Goal: Task Accomplishment & Management: Complete application form

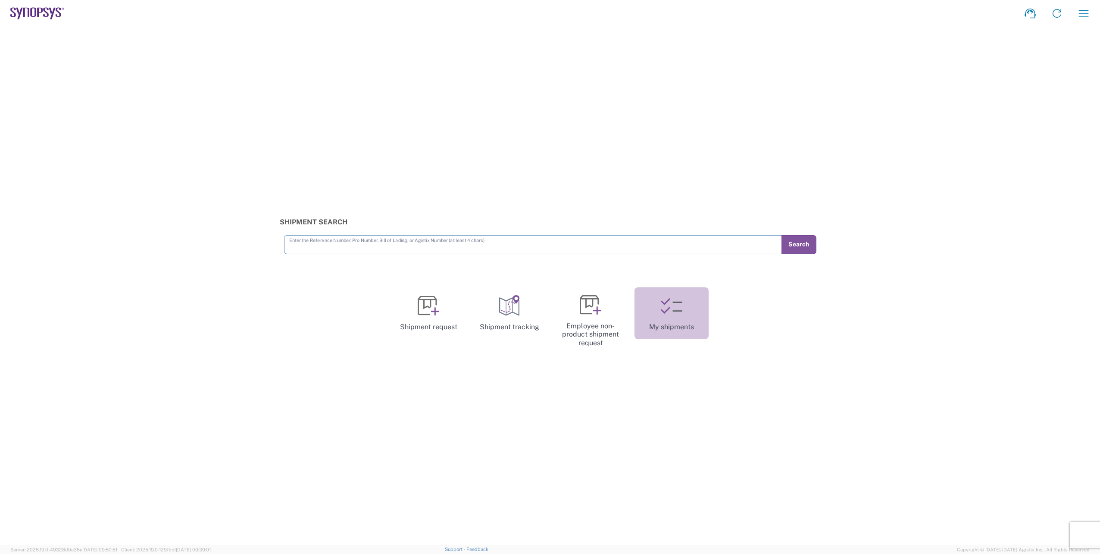
click at [673, 310] on icon at bounding box center [672, 306] width 22 height 22
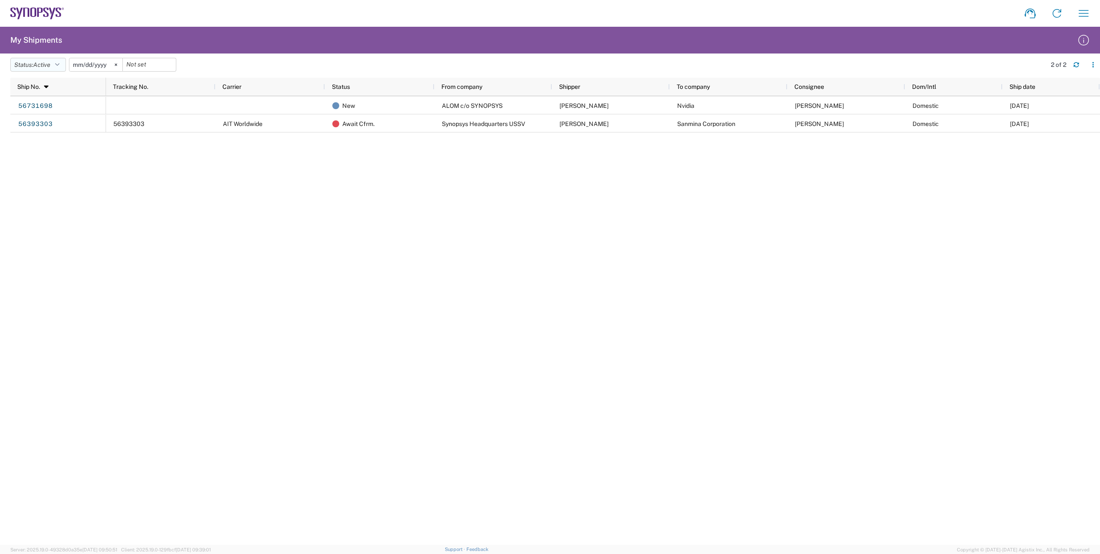
click at [59, 63] on icon "button" at bounding box center [57, 65] width 4 height 6
click at [55, 108] on span "All" at bounding box center [61, 109] width 100 height 13
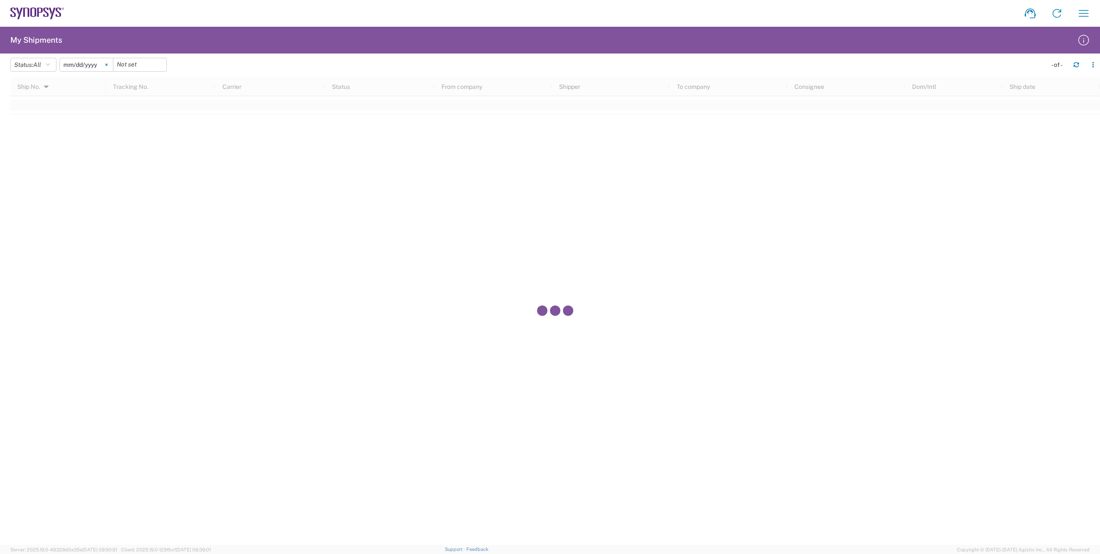
click at [107, 64] on svg-icon at bounding box center [106, 64] width 13 height 13
click at [80, 63] on input "date" at bounding box center [86, 64] width 53 height 13
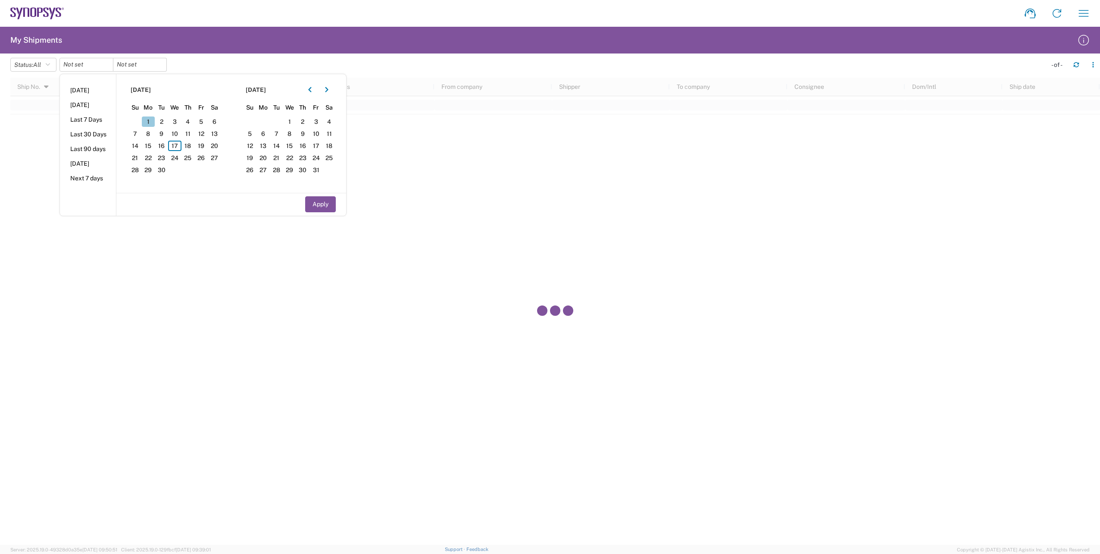
click at [153, 122] on span "1" at bounding box center [148, 121] width 13 height 10
click at [147, 117] on span "1" at bounding box center [148, 121] width 13 height 10
click at [88, 65] on input "date" at bounding box center [86, 64] width 53 height 13
click at [149, 119] on span "1" at bounding box center [148, 121] width 13 height 10
click at [179, 146] on span "17" at bounding box center [174, 146] width 13 height 10
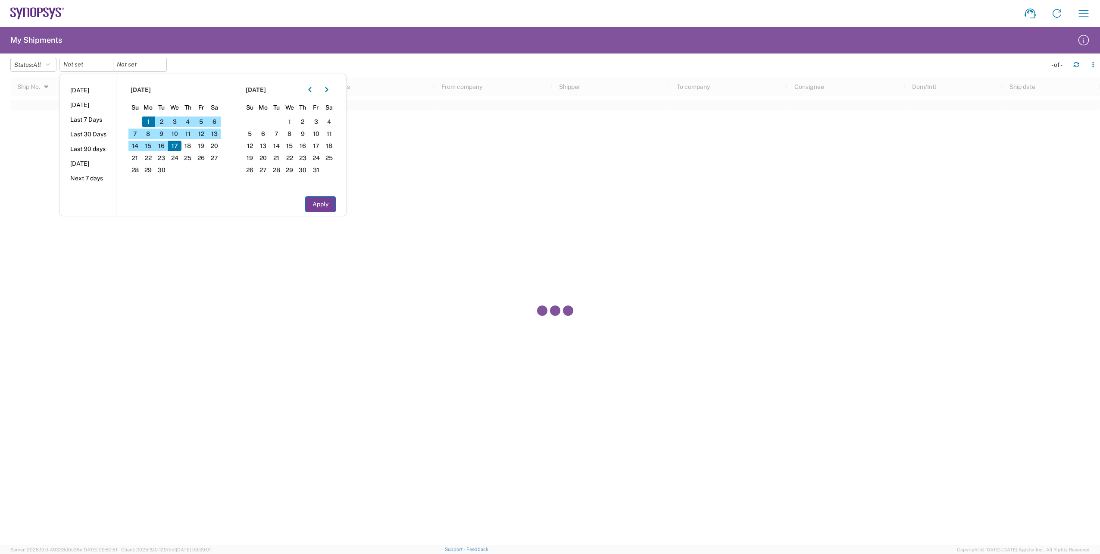
click at [320, 202] on button "Apply" at bounding box center [320, 204] width 31 height 16
type input "2025-09-01"
type input "2025-09-17"
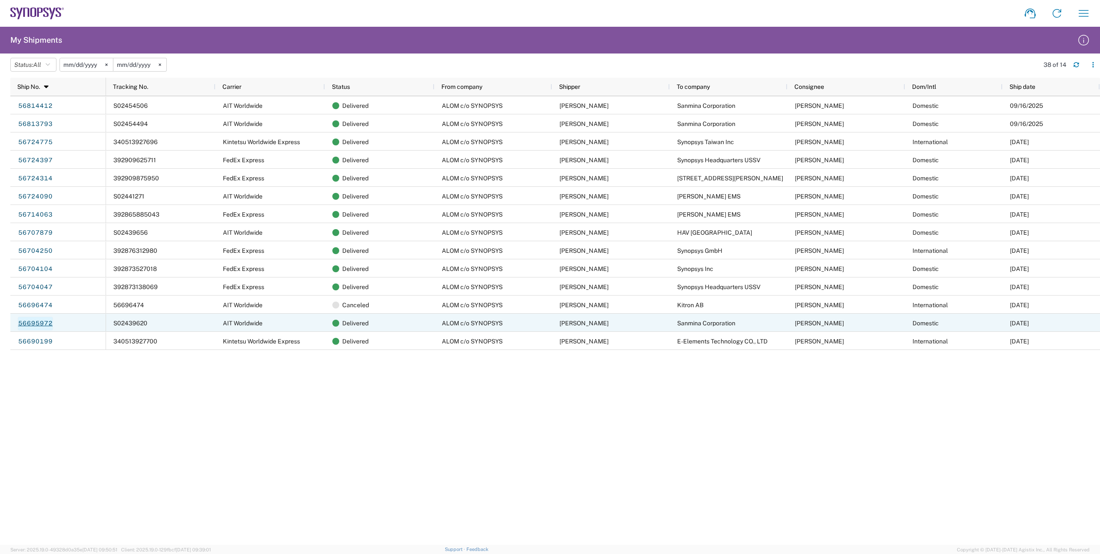
click at [37, 322] on link "56695972" at bounding box center [35, 324] width 35 height 14
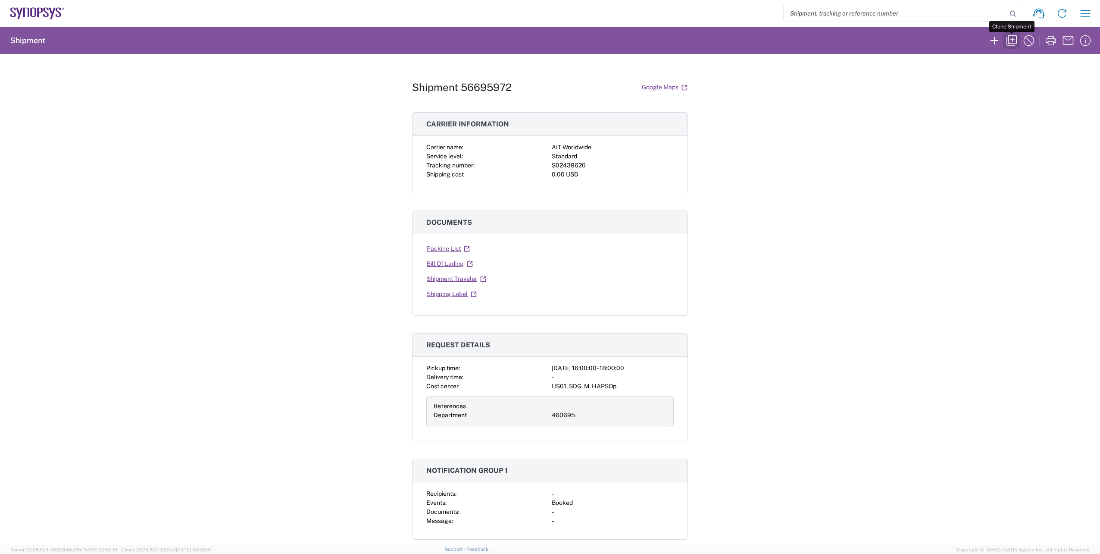
click at [1010, 39] on icon "button" at bounding box center [1012, 41] width 14 height 14
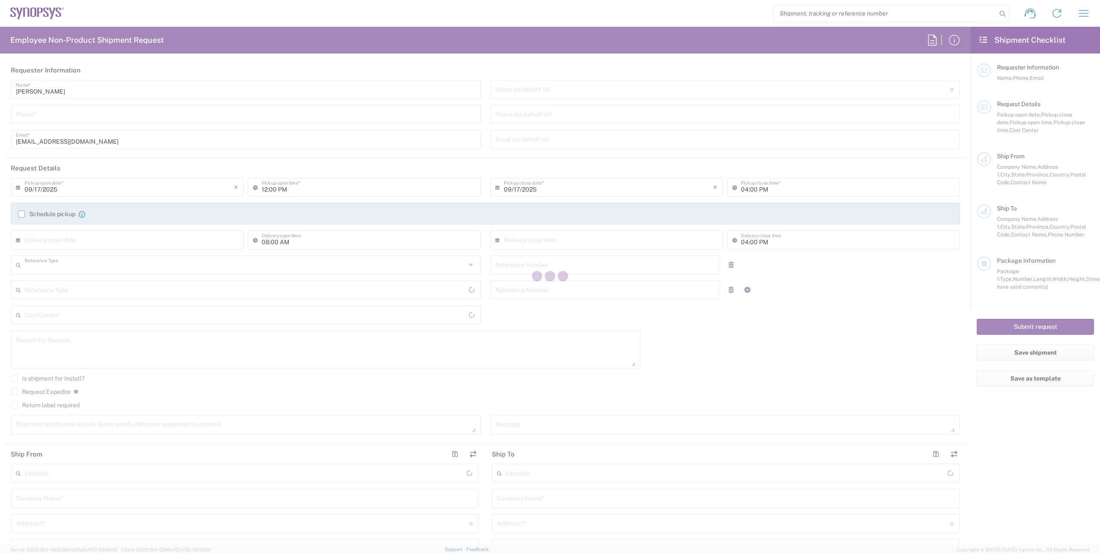
type input "Department"
type input "[GEOGRAPHIC_DATA]"
type input "Delivered at Place"
type input "[GEOGRAPHIC_DATA]"
type input "6286667014"
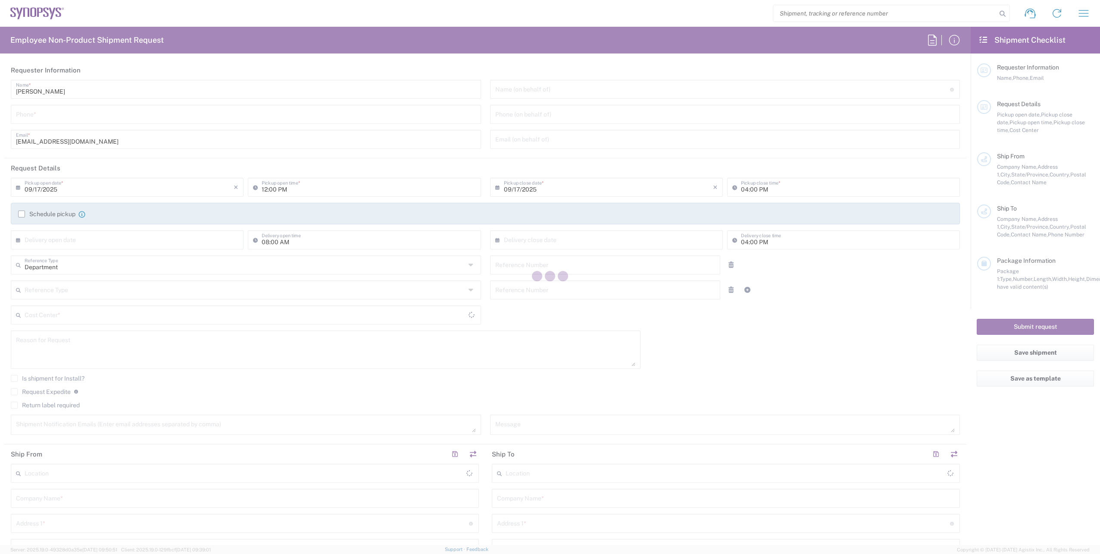
type input "460695"
type textarea "Please move the following RMA units to from ALOM to Sanmina SJ Attn: Billy on 9…"
type textarea "NTrivedi@alom.com, faizanq@synopsys.com, shipping@synopsys.com, synopsyssupport…"
type input "ALOM c/o SYNOPSYS"
type input "[STREET_ADDRESS]"
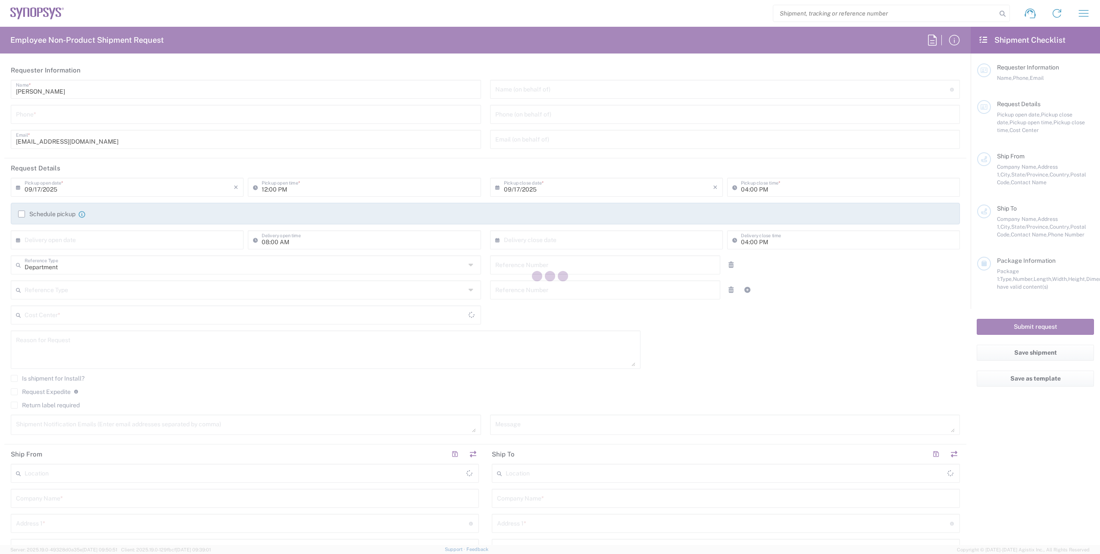
type input "Fremont"
type input "[US_STATE]"
type input "94539"
type input "[PERSON_NAME]"
type input "4086498039"
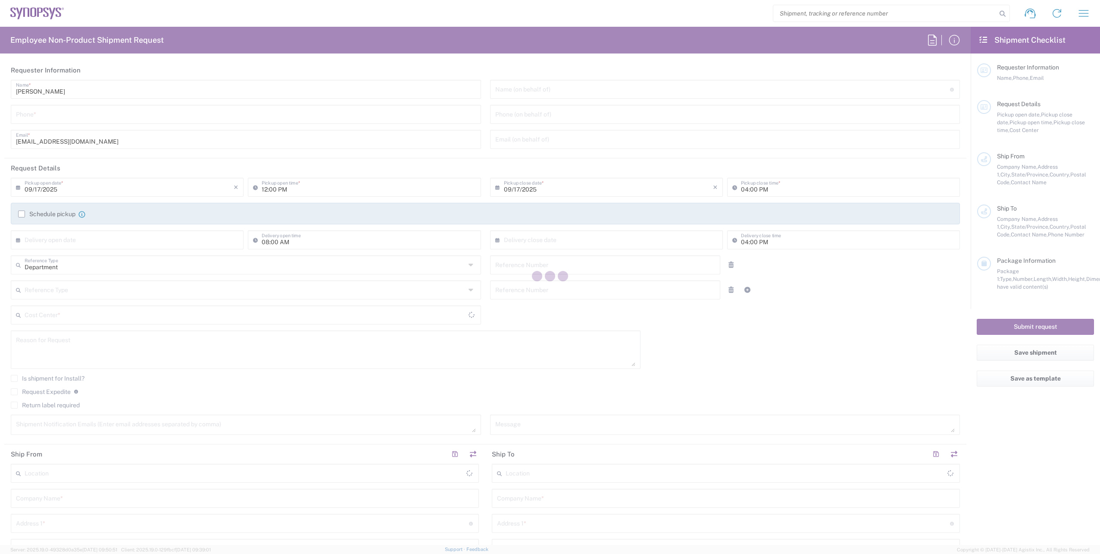
type input "[EMAIL_ADDRESS][DOMAIN_NAME]"
type input "Sanmina Corporation"
type input "60 E. Plumeria"
type input "San Jose"
type input "[US_STATE]"
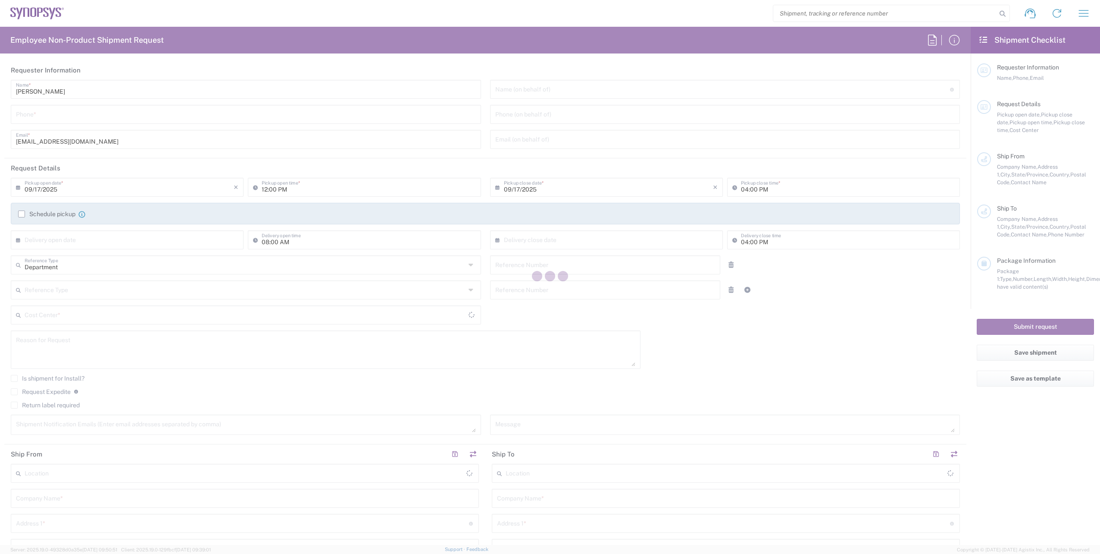
type input "95134"
type input "Billy Lo"
type input "9169908841"
type input "billy.lo@sanmina.com"
type input "04:00 PM"
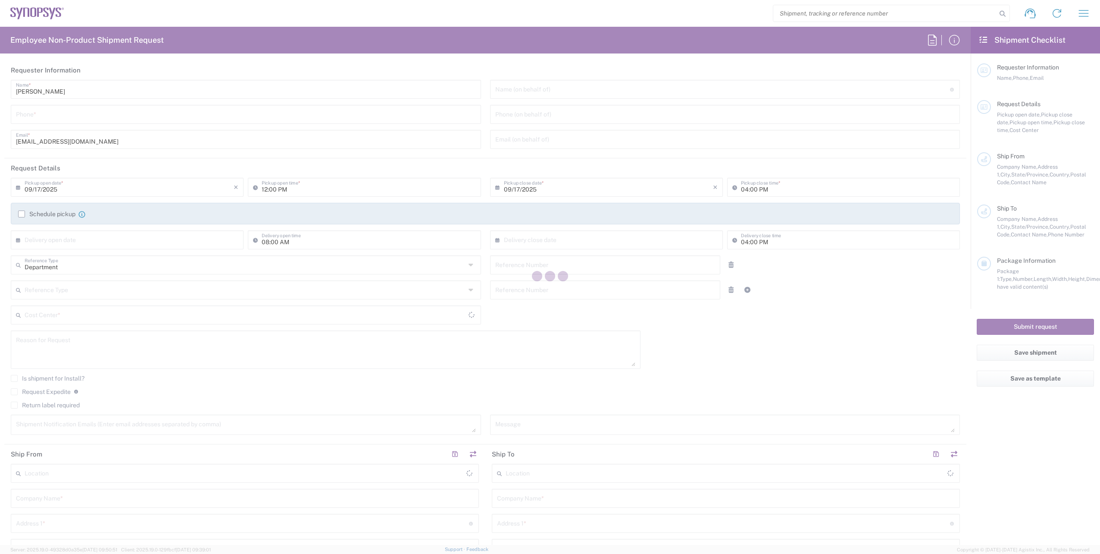
type input "06:00 PM"
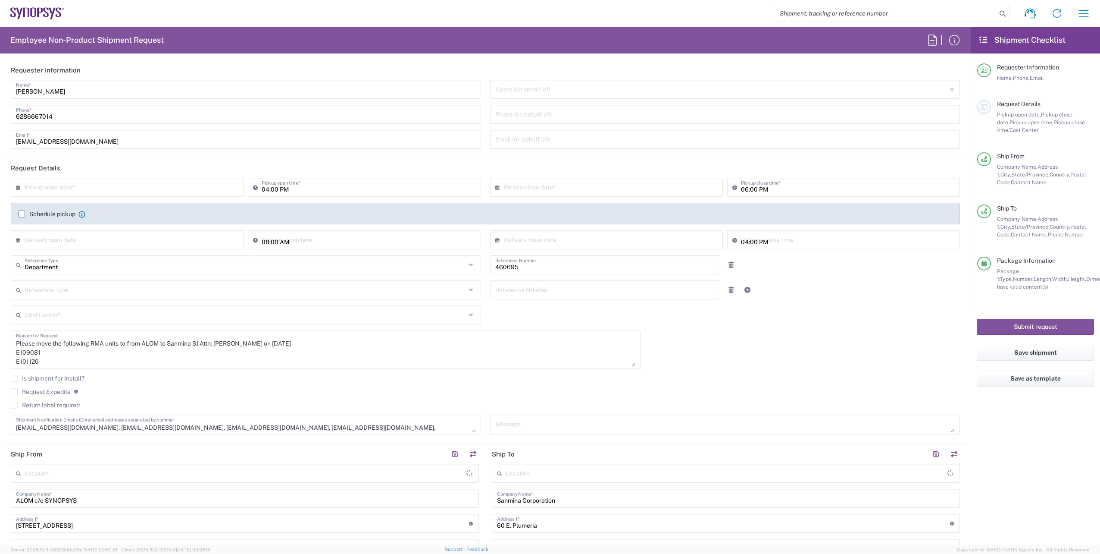
type input "Pallet(s) Standard (Not Stackable)"
type input "US01, SDG, M, HAPSOp 460695"
drag, startPoint x: 16, startPoint y: 352, endPoint x: 66, endPoint y: 381, distance: 57.0
click at [66, 381] on div "× Pickup open date * Cancel Apply 04:00 PM Pickup open time * × Pickup close da…" at bounding box center [485, 309] width 959 height 263
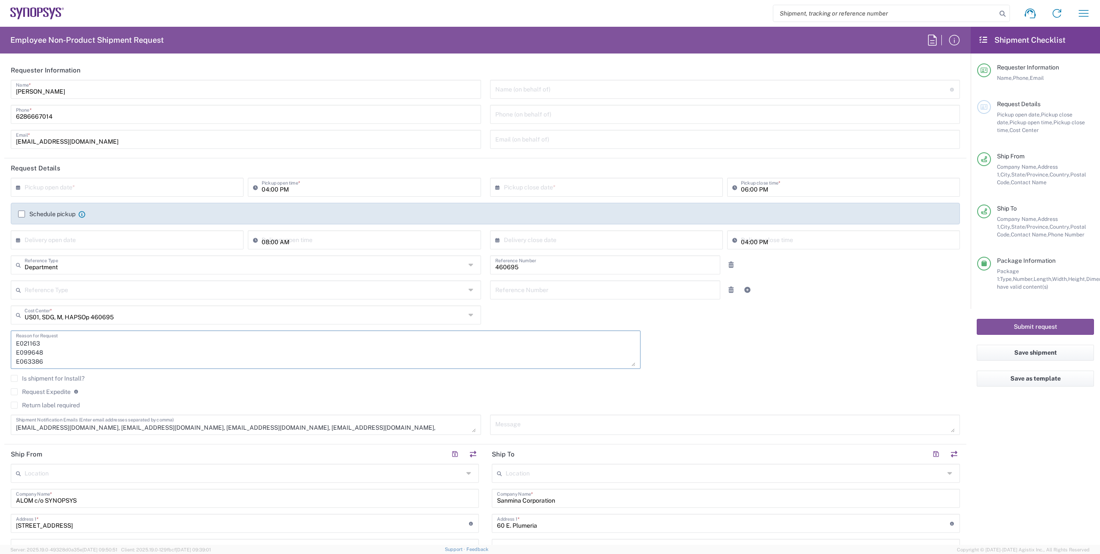
paste textarea "K066928 K089162 E075784 E075782 E054126 E064644"
click at [249, 339] on textarea "Please move the following RMA units to from ALOM to Sanmina SJ Attn: Billy on 9…" at bounding box center [326, 349] width 620 height 33
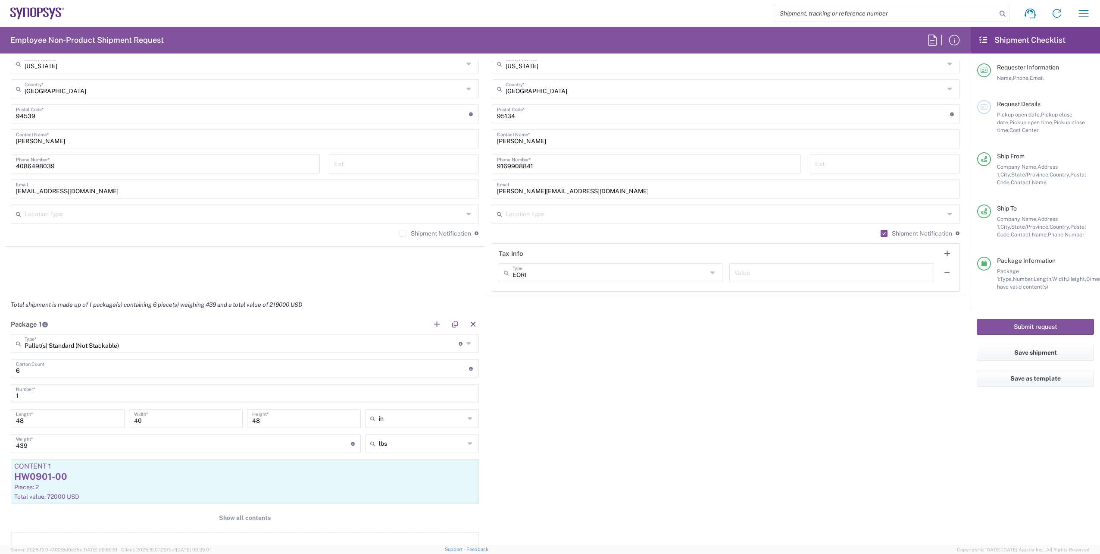
scroll to position [573, 0]
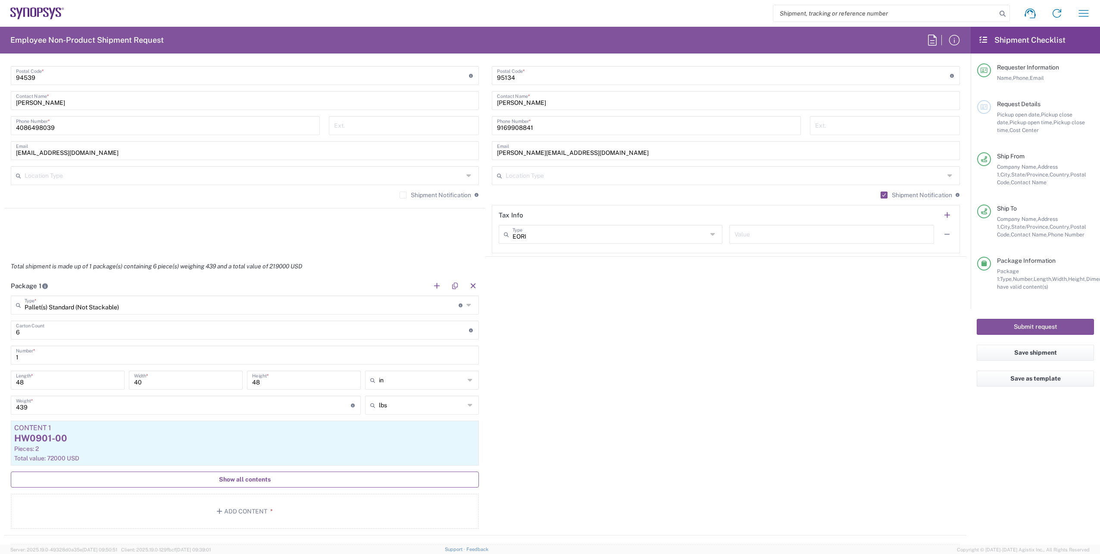
type textarea "Please move the following RMA units to from ALOM to Sanmina SJ Attn: Billy on 9…"
click at [237, 478] on span "Show all contents" at bounding box center [245, 479] width 52 height 8
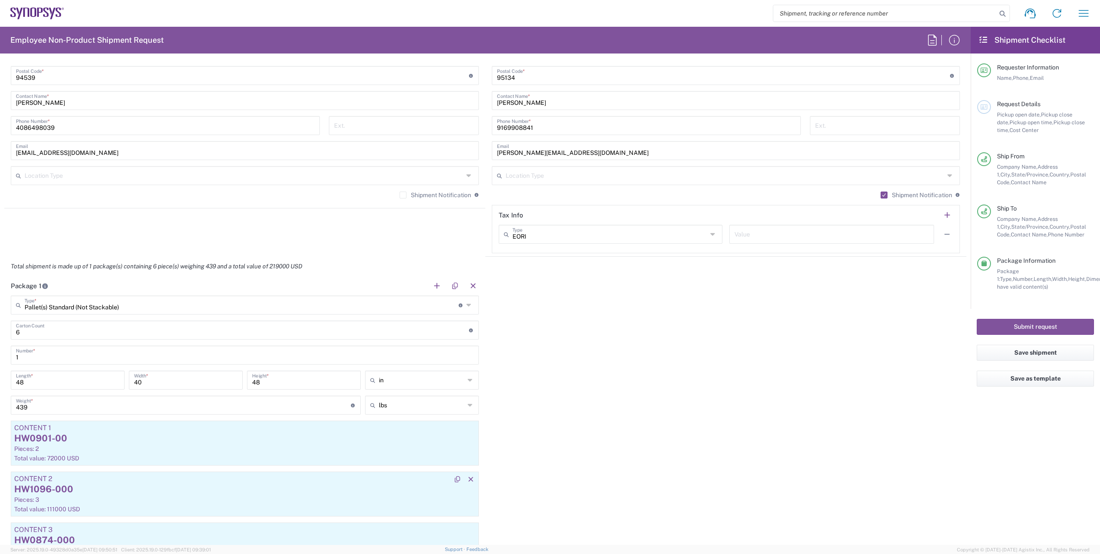
click at [142, 495] on div "HW1096-000" at bounding box center [244, 489] width 461 height 13
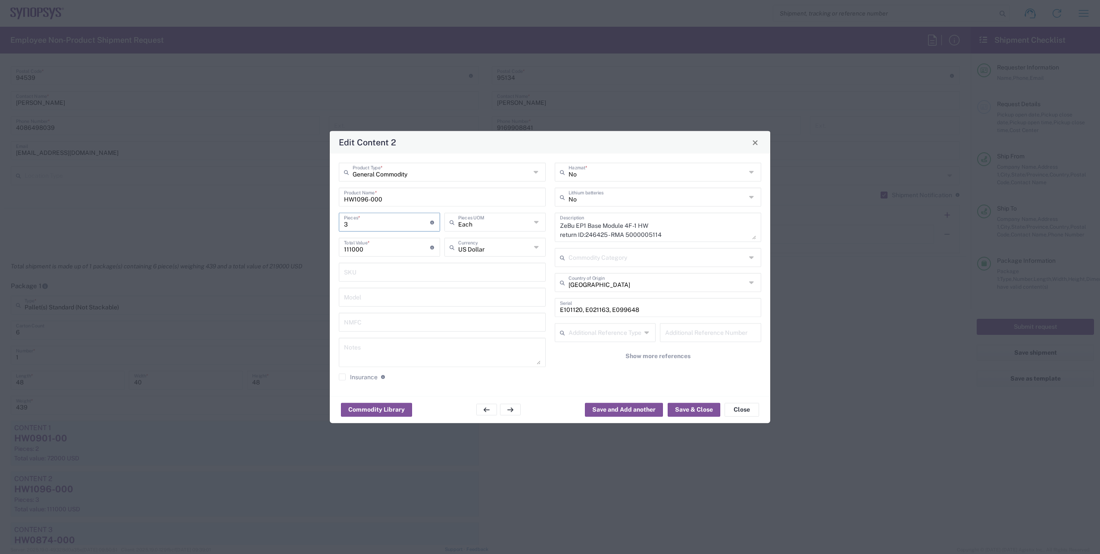
drag, startPoint x: 364, startPoint y: 223, endPoint x: 266, endPoint y: 223, distance: 98.3
click at [266, 223] on div "Edit Content 2 General Commodity Product Type * HW1096-000 Product Name * 3 Pie…" at bounding box center [550, 277] width 1100 height 554
type input "1"
type input "37000"
drag, startPoint x: 370, startPoint y: 223, endPoint x: 257, endPoint y: 214, distance: 113.3
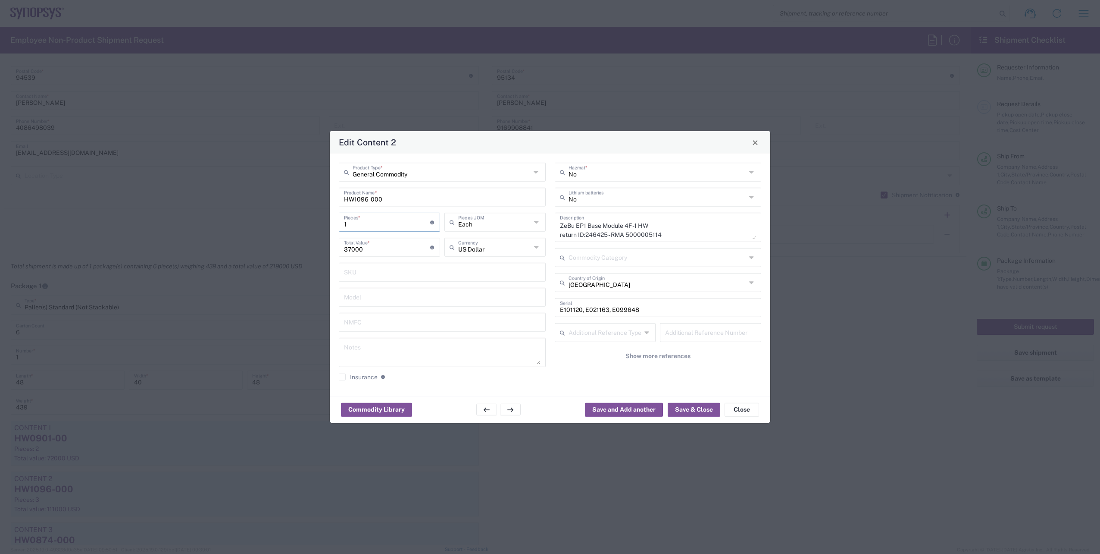
click at [257, 214] on div "Edit Content 2 General Commodity Product Type * HW1096-000 Product Name * 1 Pie…" at bounding box center [550, 277] width 1100 height 554
type input "2"
type input "74000"
type input "2"
drag, startPoint x: 368, startPoint y: 200, endPoint x: 355, endPoint y: 200, distance: 13.4
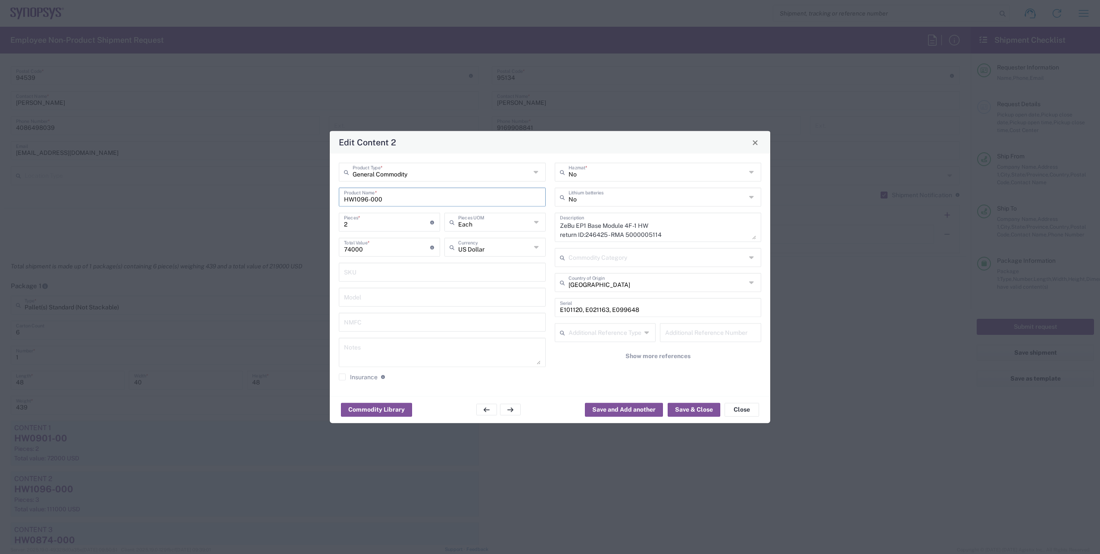
click at [355, 200] on input "HW1096-000" at bounding box center [442, 196] width 197 height 15
type input "HW0873-000"
click at [657, 308] on input "E101120, E021163, E099648" at bounding box center [658, 306] width 197 height 15
drag, startPoint x: 453, startPoint y: 304, endPoint x: 428, endPoint y: 304, distance: 25.4
click at [428, 304] on div "General Commodity Product Type * HW0873-000 Product Name * 2 Pieces * Number of…" at bounding box center [551, 275] width 432 height 224
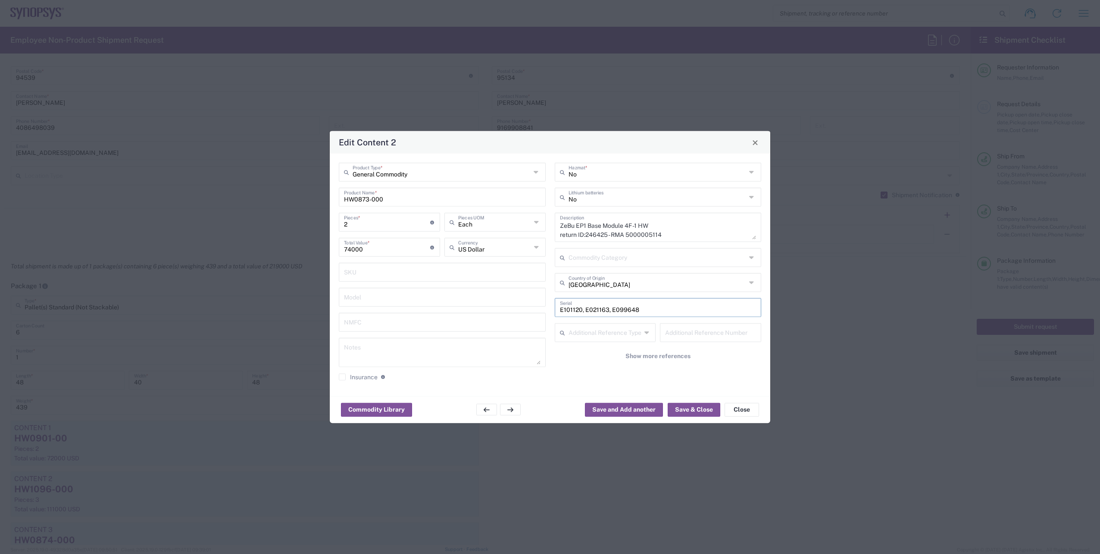
paste input "K089162"
click at [601, 310] on input "K089162" at bounding box center [658, 306] width 197 height 15
paste input "E054126"
type input "K089162 E054126"
click at [690, 412] on button "Save & Close" at bounding box center [694, 409] width 53 height 14
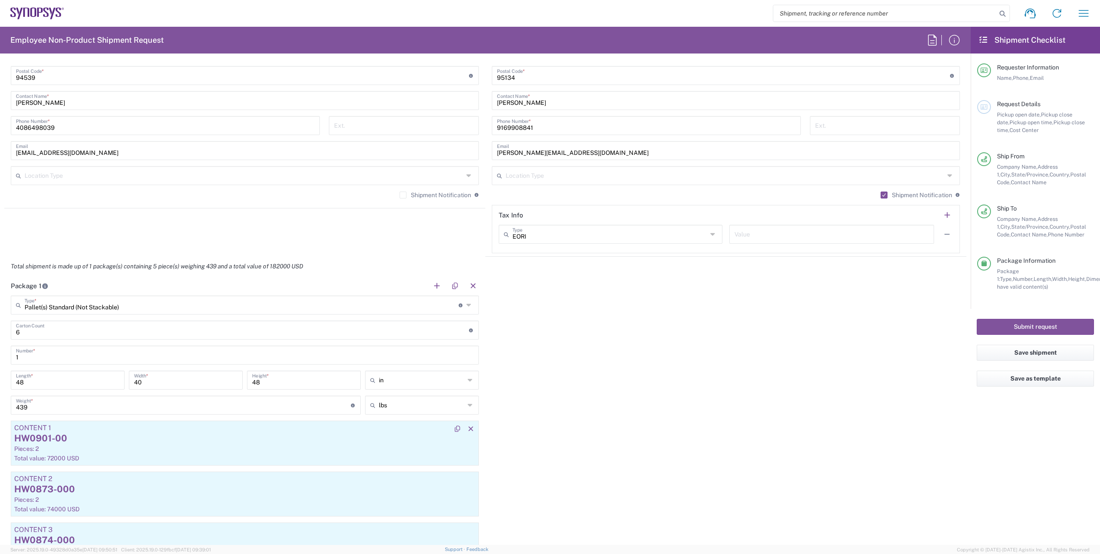
click at [52, 440] on div "HW0901-00" at bounding box center [244, 438] width 461 height 13
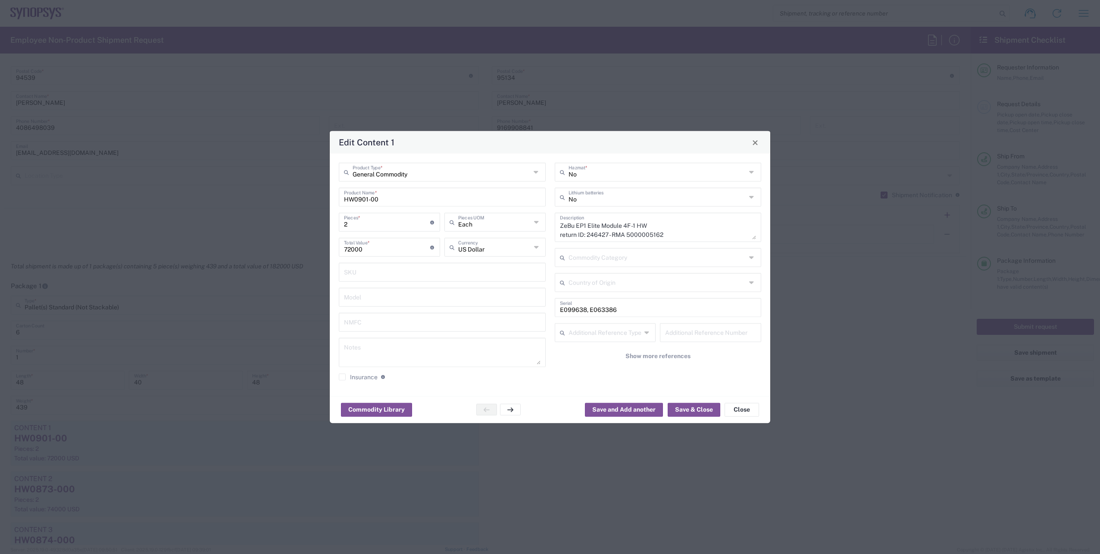
click at [630, 302] on input "E099638, E063386" at bounding box center [658, 306] width 197 height 15
drag, startPoint x: 634, startPoint y: 306, endPoint x: 423, endPoint y: 292, distance: 211.3
click at [423, 292] on div "General Commodity Product Type * HW0901-00 Product Name * 2 Pieces * Number of …" at bounding box center [551, 275] width 432 height 224
paste input "K066928"
click at [615, 311] on input "K066928" at bounding box center [658, 306] width 197 height 15
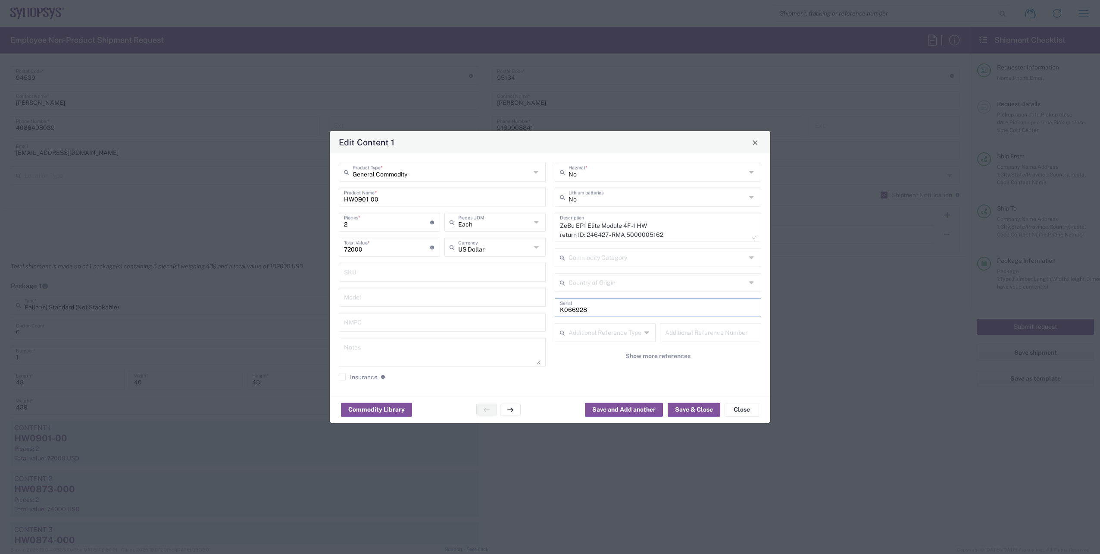
paste input "E064644"
type input "K066928 E064644"
click at [705, 408] on button "Save & Close" at bounding box center [694, 409] width 53 height 14
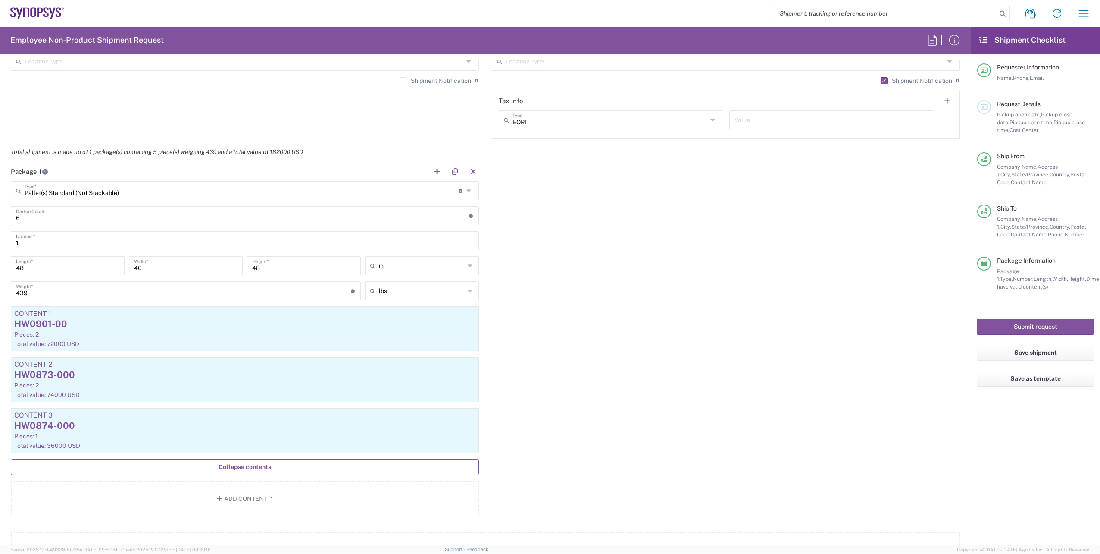
scroll to position [745, 0]
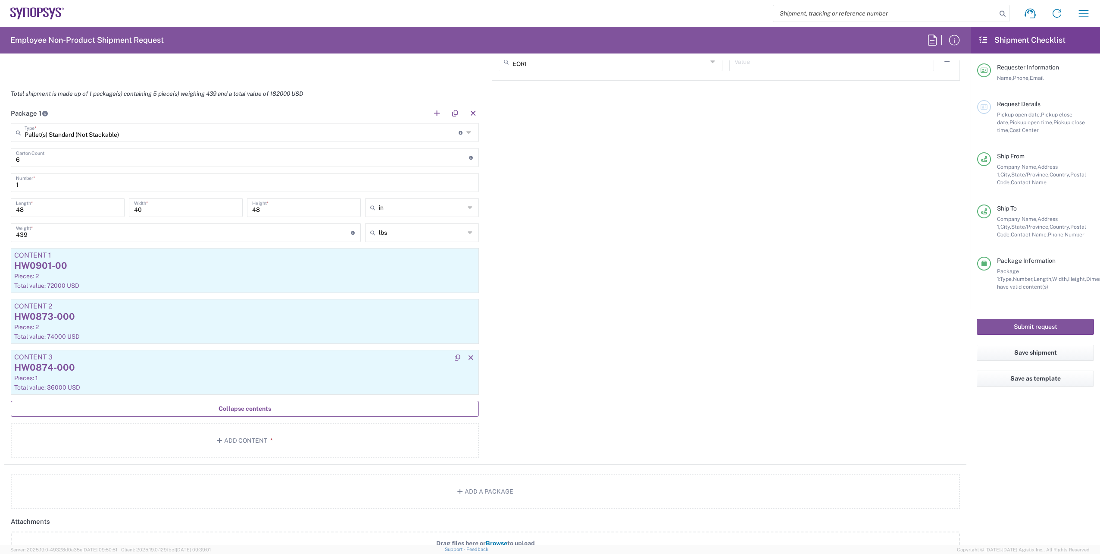
click at [136, 376] on div "Pieces: 1" at bounding box center [244, 378] width 461 height 8
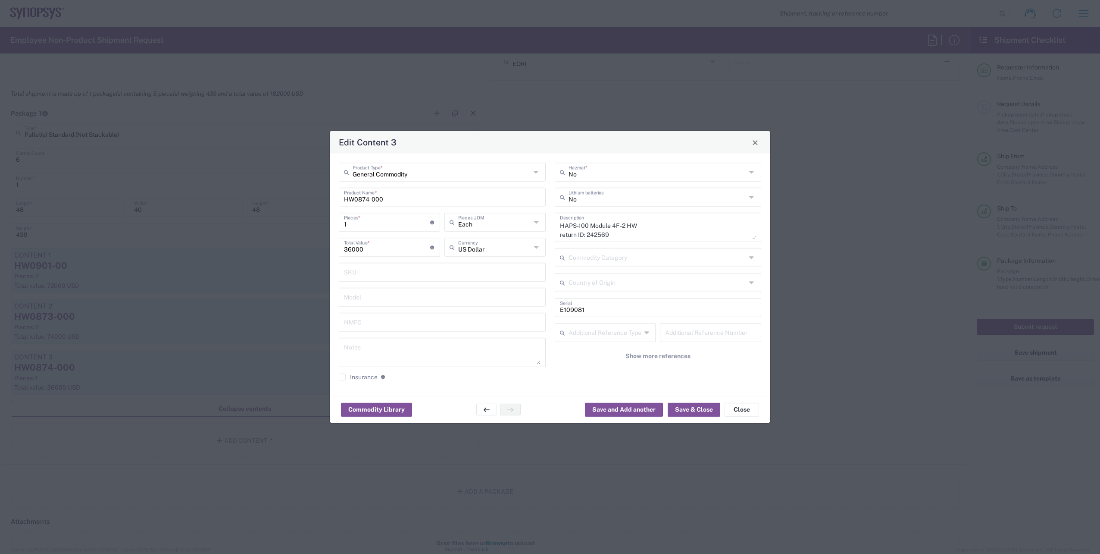
drag, startPoint x: 369, startPoint y: 230, endPoint x: 314, endPoint y: 227, distance: 55.7
click at [314, 227] on div "Edit Content 3 General Commodity Product Type * HW0874-000 Product Name * 1 Pie…" at bounding box center [550, 277] width 1100 height 554
type input "2"
type input "72000"
type input "2"
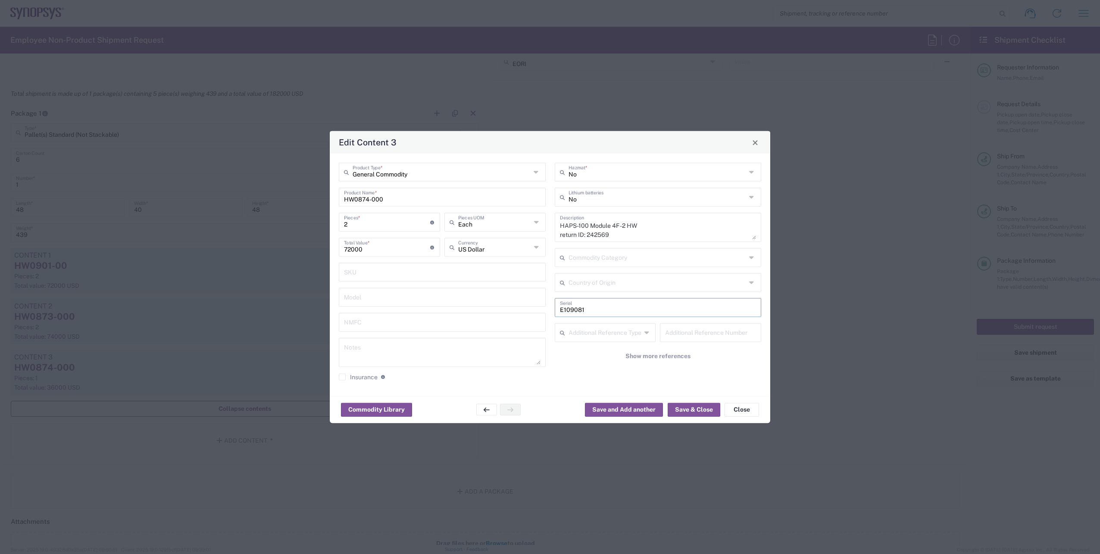
drag, startPoint x: 587, startPoint y: 310, endPoint x: 516, endPoint y: 308, distance: 71.2
click at [516, 308] on div "General Commodity Product Type * HW0874-000 Product Name * 2 Pieces * Number of…" at bounding box center [551, 275] width 432 height 224
paste input "075784 E075782"
type input "E075784 E075782"
click at [699, 415] on button "Save & Close" at bounding box center [694, 409] width 53 height 14
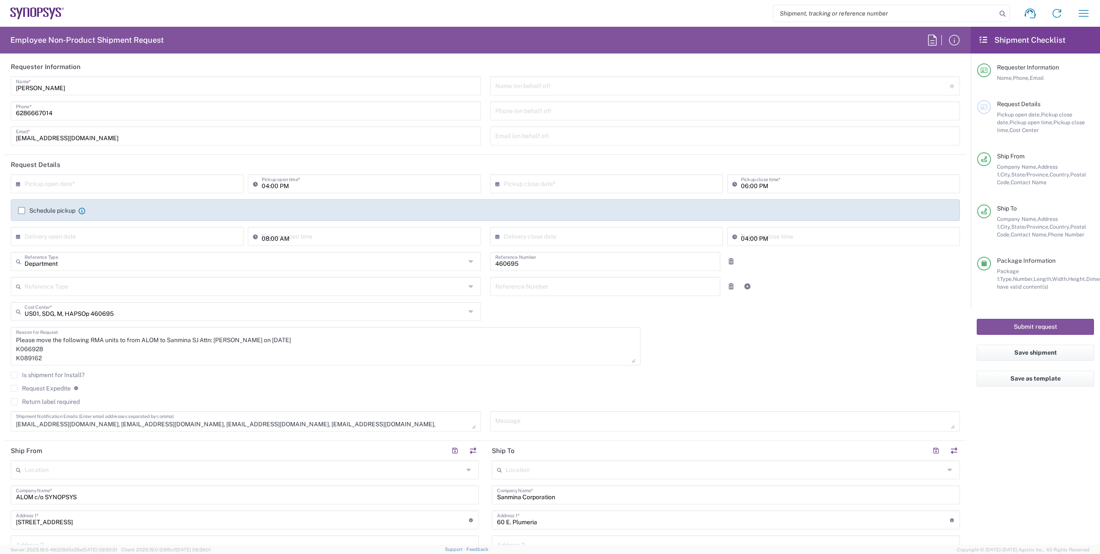
scroll to position [0, 0]
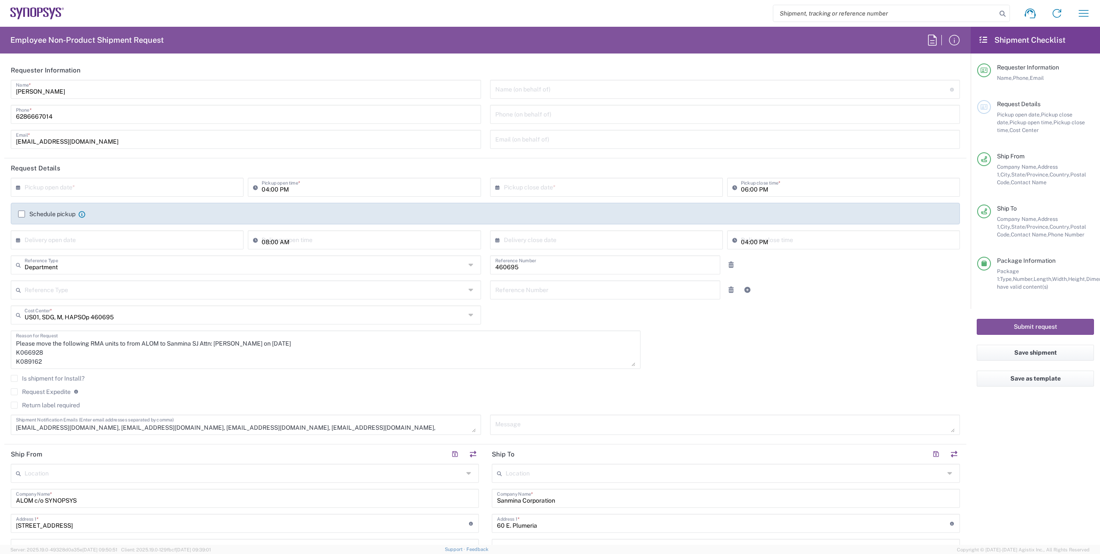
click at [129, 184] on input "text" at bounding box center [129, 186] width 209 height 15
click at [130, 250] on span "17" at bounding box center [128, 253] width 13 height 12
type input "09/17/2025"
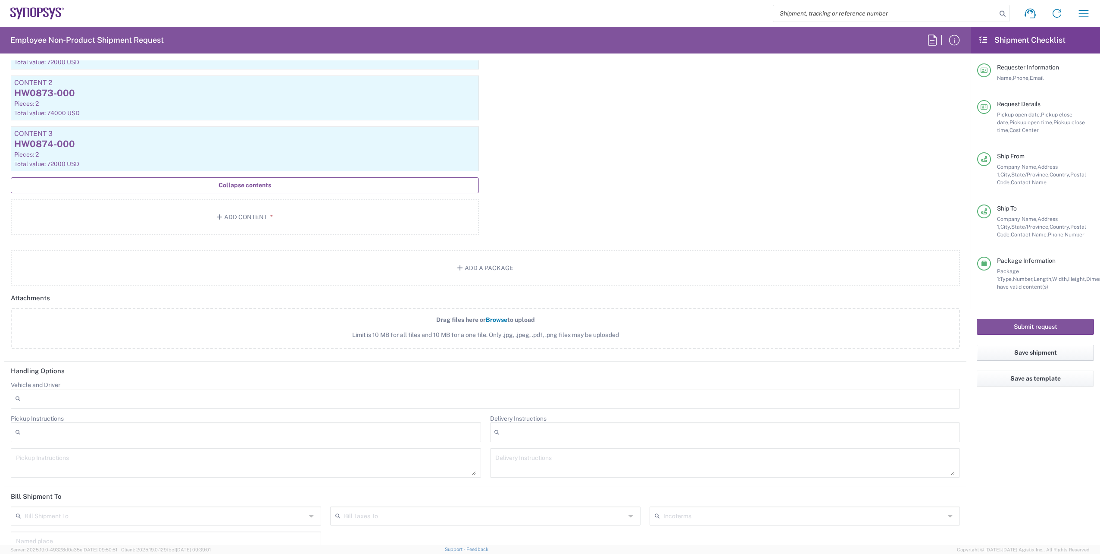
scroll to position [953, 0]
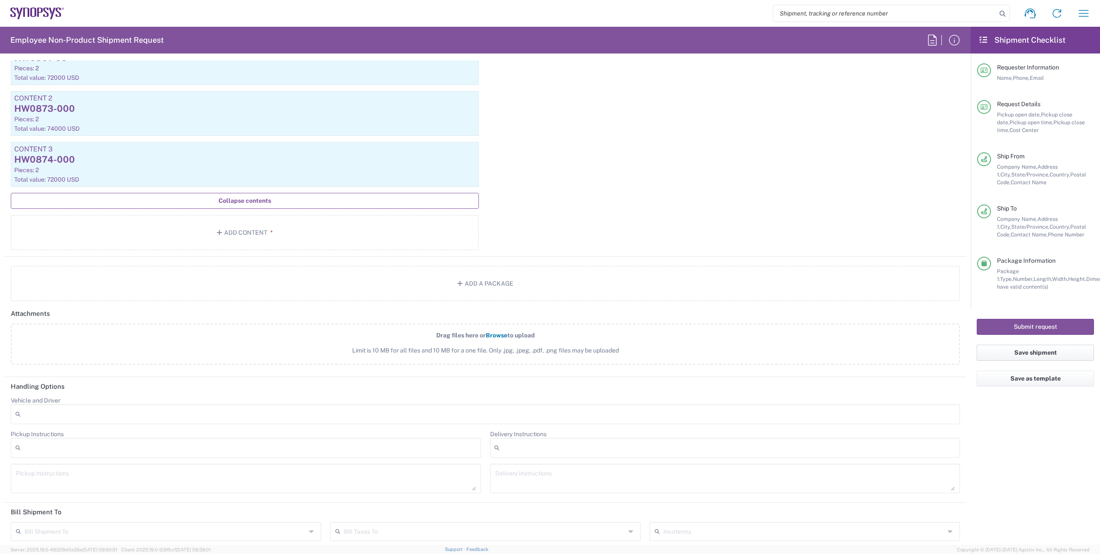
click at [1019, 350] on button "Save shipment" at bounding box center [1035, 353] width 117 height 16
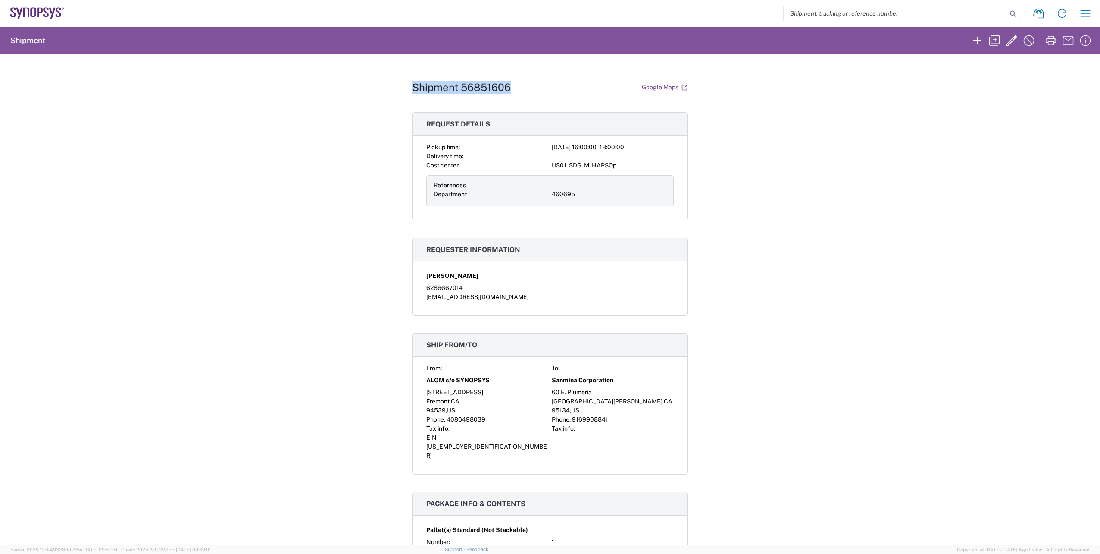
drag, startPoint x: 412, startPoint y: 87, endPoint x: 510, endPoint y: 94, distance: 98.5
click at [510, 94] on div "Shipment 56851606 Google Maps" at bounding box center [550, 87] width 276 height 15
copy h1 "Shipment 56851606"
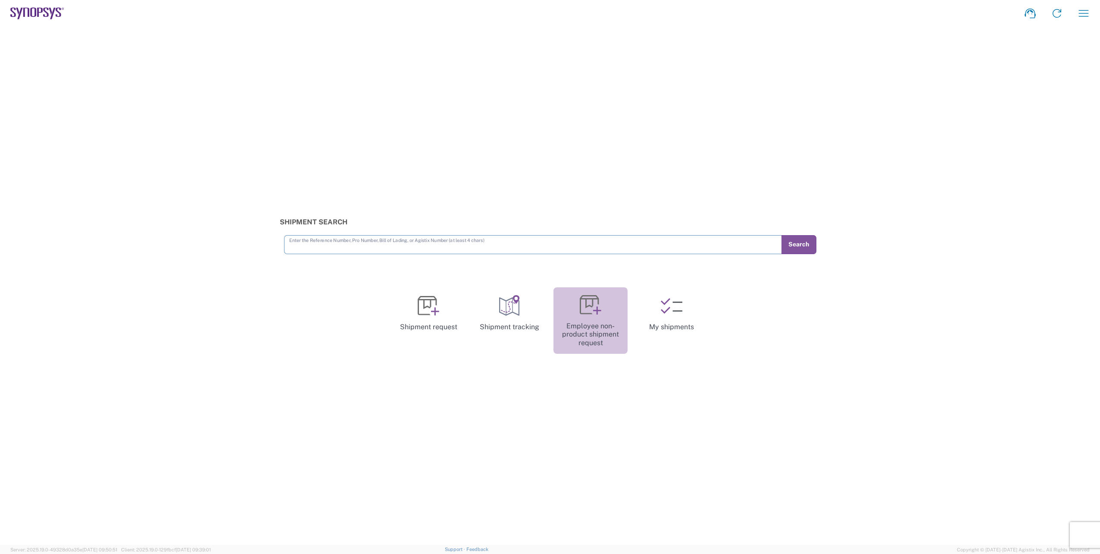
click at [591, 310] on icon at bounding box center [591, 305] width 22 height 22
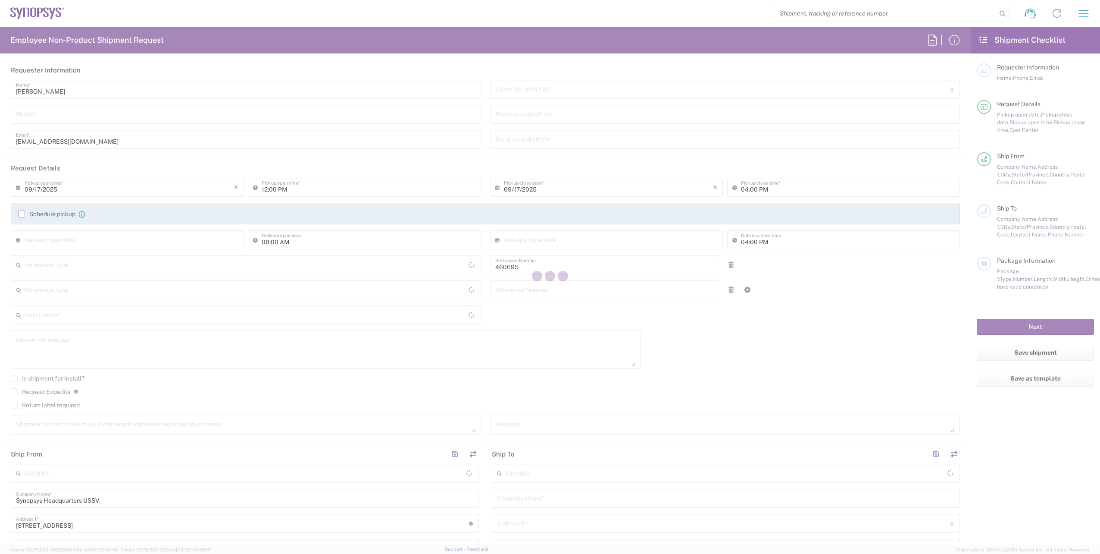
type input "Department"
type input "US01, SDG, M, HAPSOp 460695"
type input "[GEOGRAPHIC_DATA]"
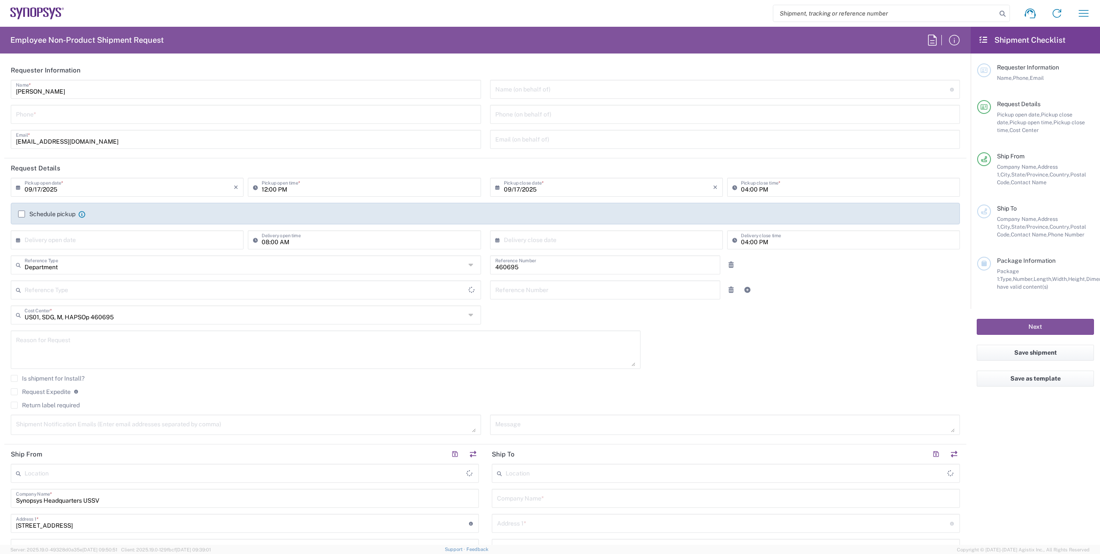
type input "[US_STATE]"
type input "Delivered at Place"
type input "[GEOGRAPHIC_DATA]"
type input "Headquarters USSV"
click at [73, 112] on input "tel" at bounding box center [246, 113] width 460 height 15
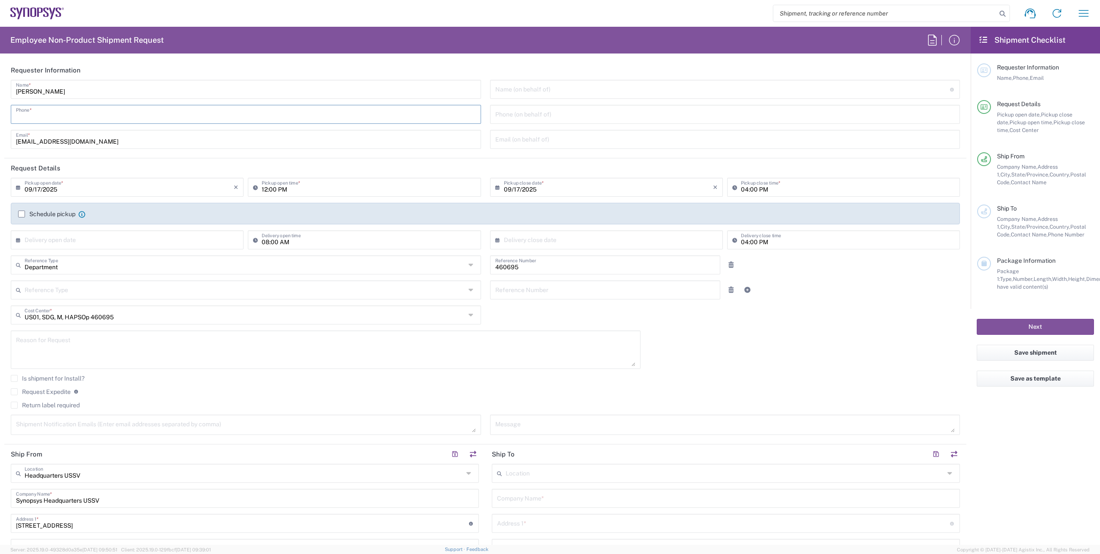
type input "6286667014"
type input "[PERSON_NAME][EMAIL_ADDRESS][DOMAIN_NAME]"
type input "6286667014"
type input "[STREET_ADDRESS]"
type input "El Sobrante"
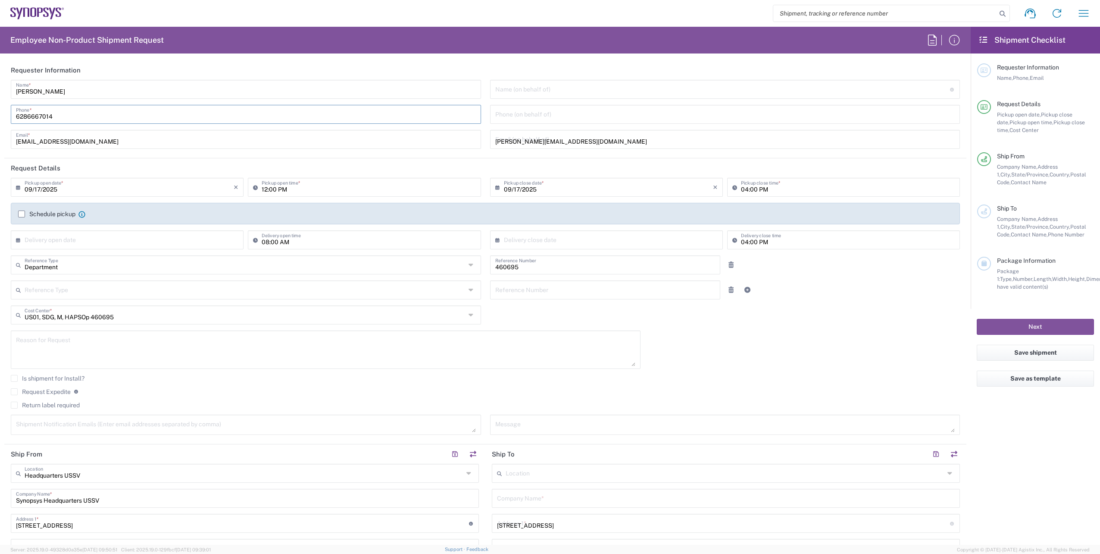
type input "94803"
type input "6286667014"
type input "[PERSON_NAME][EMAIL_ADDRESS][DOMAIN_NAME]"
type input "[PERSON_NAME] UL HAQ [PERSON_NAME]"
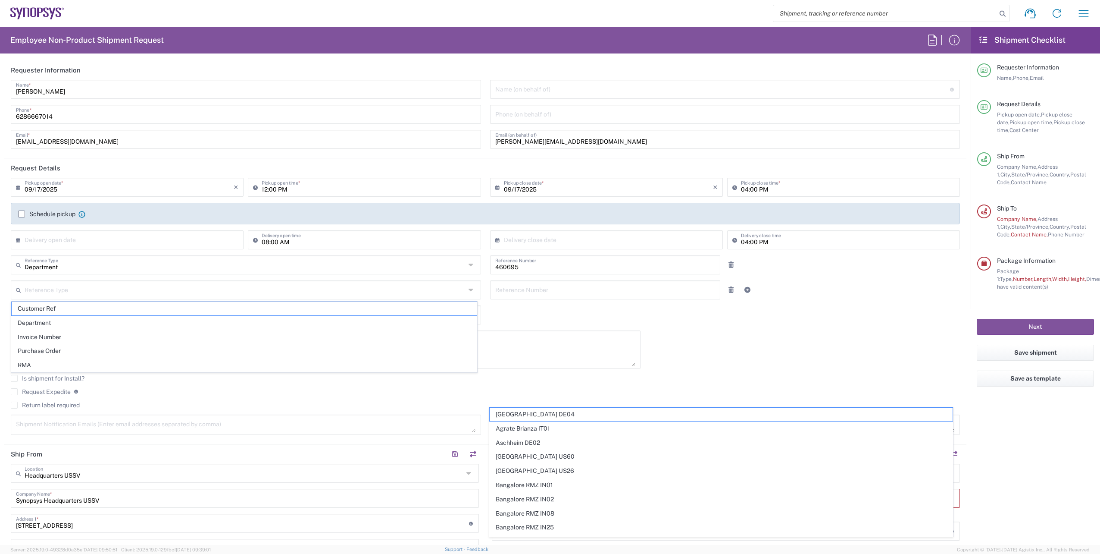
click at [2, 285] on form "Requester Information [PERSON_NAME] Name * [PHONE_NUMBER] Phone * [EMAIL_ADDRES…" at bounding box center [485, 302] width 971 height 484
click at [119, 294] on input "text" at bounding box center [245, 289] width 441 height 15
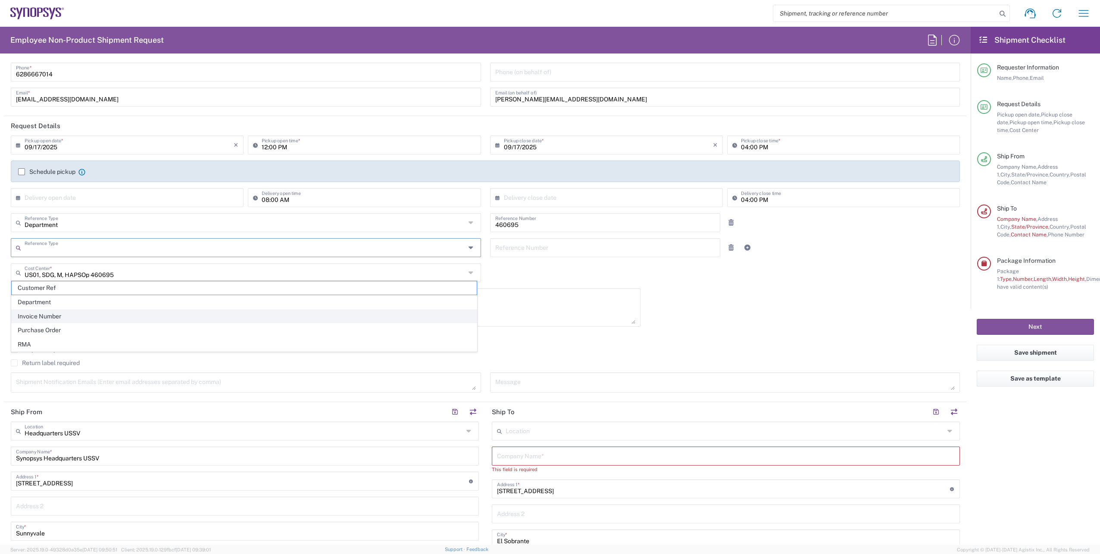
scroll to position [43, 0]
click at [3, 273] on form "Requester Information [PERSON_NAME] Name * [PHONE_NUMBER] Phone * [EMAIL_ADDRES…" at bounding box center [485, 302] width 971 height 484
click at [46, 285] on div "US01, SDG, M, HAPSOp 460695 Cost Center * US01, SDG, M, HAPSOp 460695 AM01, AMS…" at bounding box center [246, 274] width 480 height 25
click at [50, 293] on textarea at bounding box center [326, 306] width 620 height 33
type textarea "P"
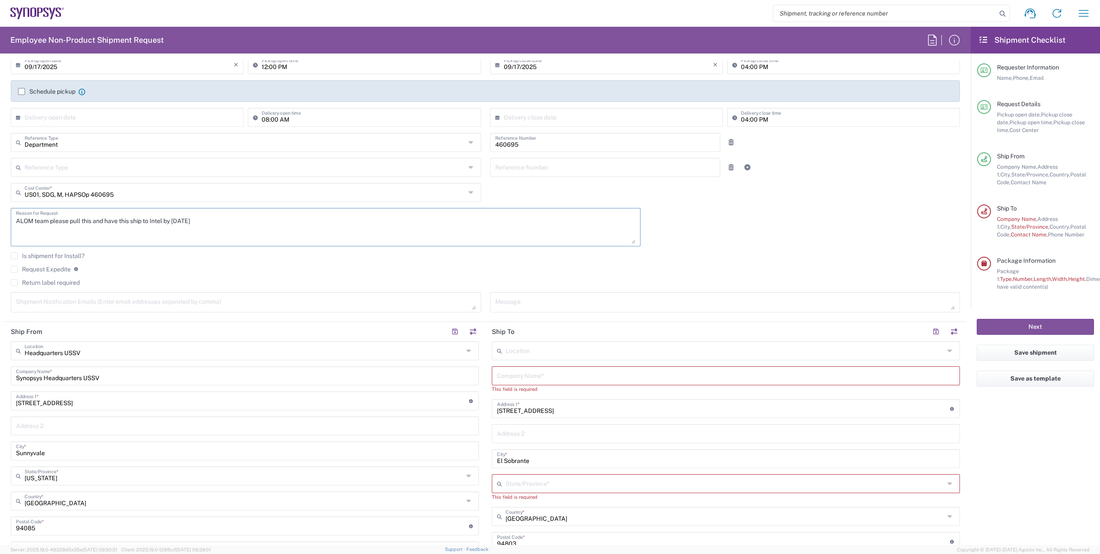
scroll to position [129, 0]
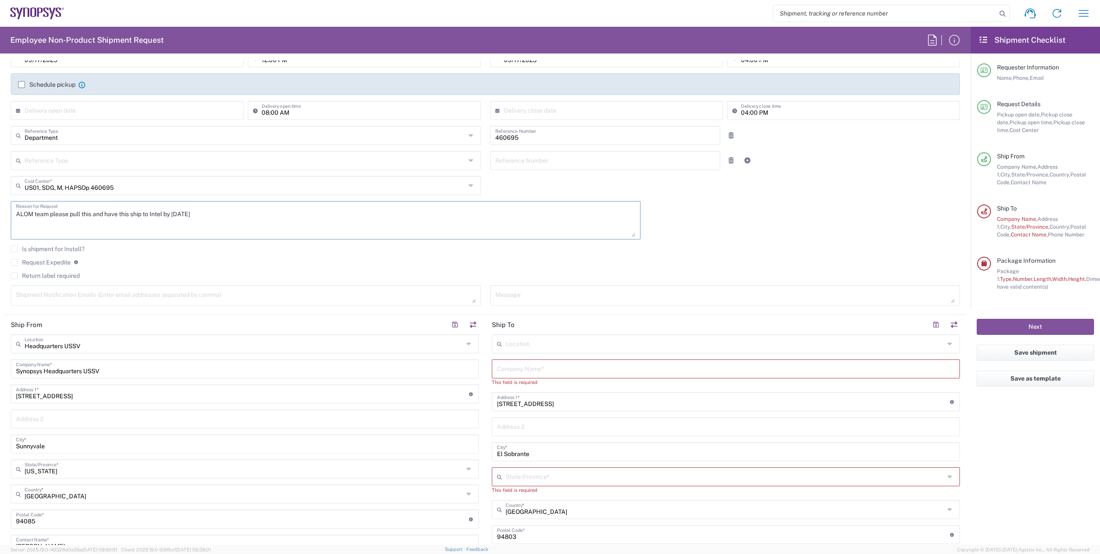
type textarea "ALOM team please pull this and have this ship to Intel by [DATE]"
drag, startPoint x: 95, startPoint y: 373, endPoint x: 19, endPoint y: 370, distance: 75.9
click at [19, 370] on input "Synopsys Headquarters USSV" at bounding box center [245, 368] width 458 height 15
type input "S"
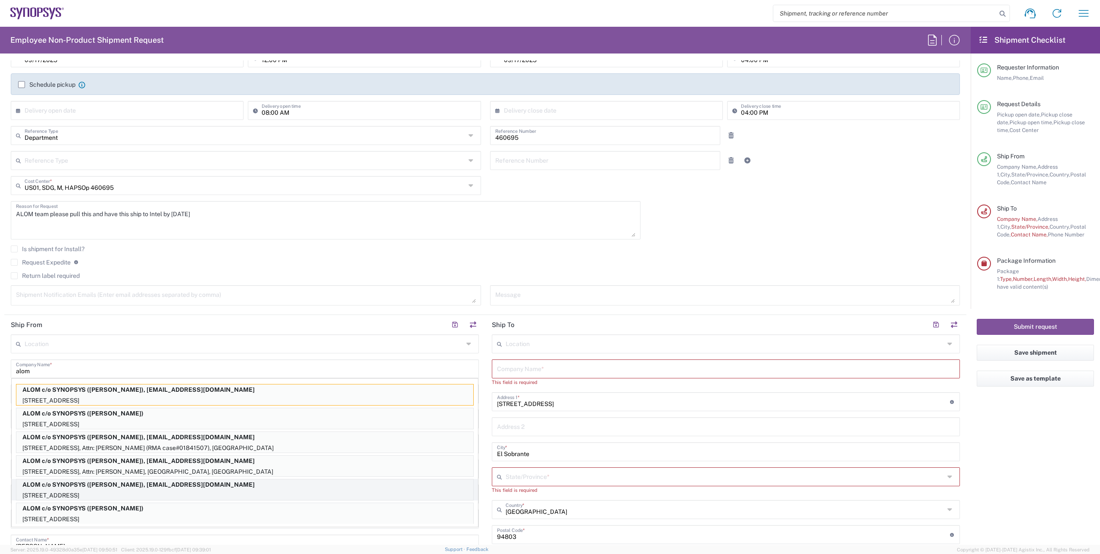
click at [130, 491] on p "[STREET_ADDRESS]" at bounding box center [244, 495] width 457 height 11
type input "ALOM c/o SYNOPSYS"
type input "[STREET_ADDRESS]"
type input "Fremont"
type input "94539"
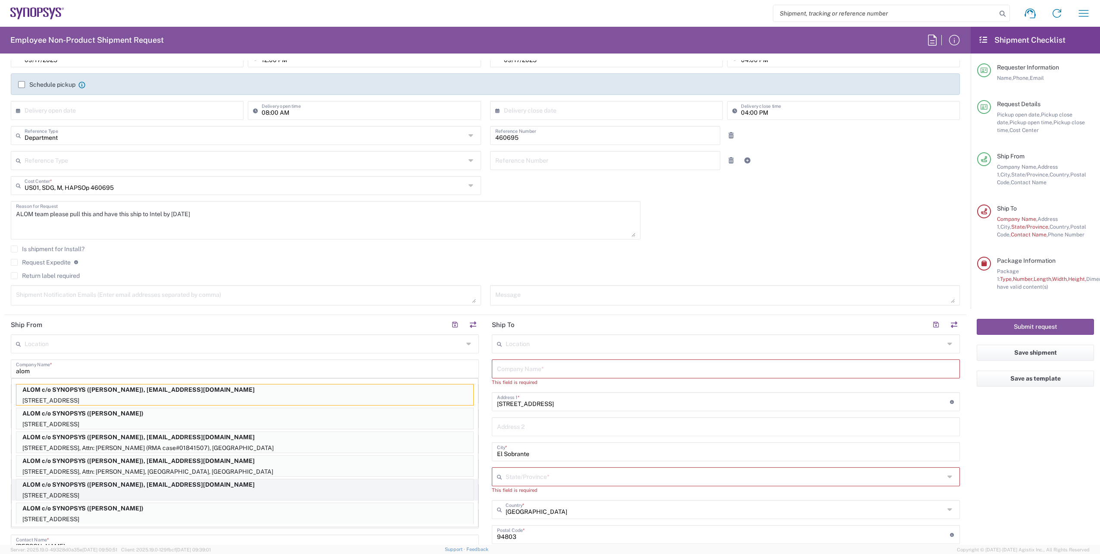
type input "[PERSON_NAME]"
type input "4086498039"
type input "[EMAIL_ADDRESS][DOMAIN_NAME]"
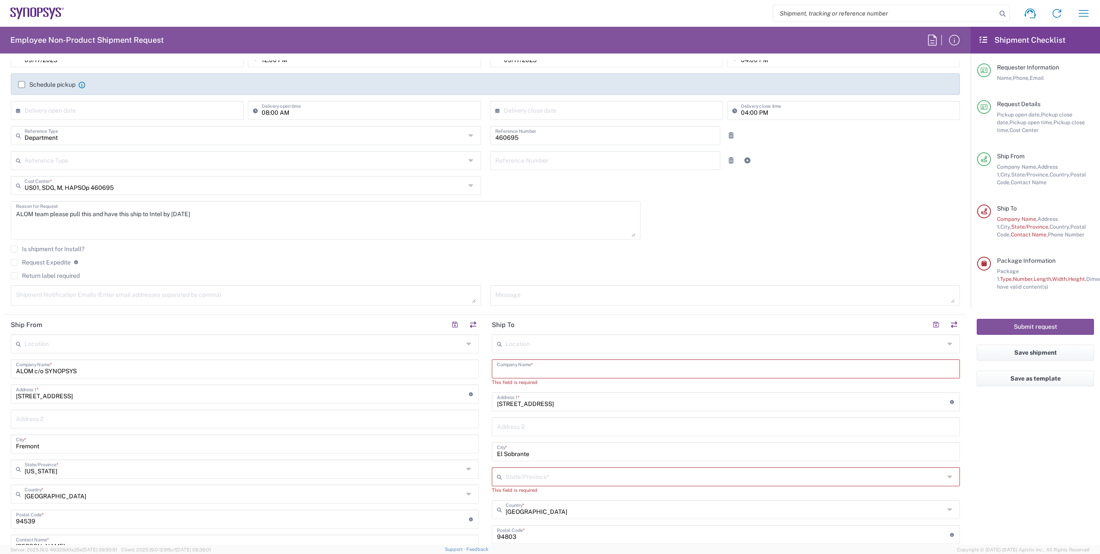
click at [578, 371] on input "text" at bounding box center [726, 368] width 458 height 15
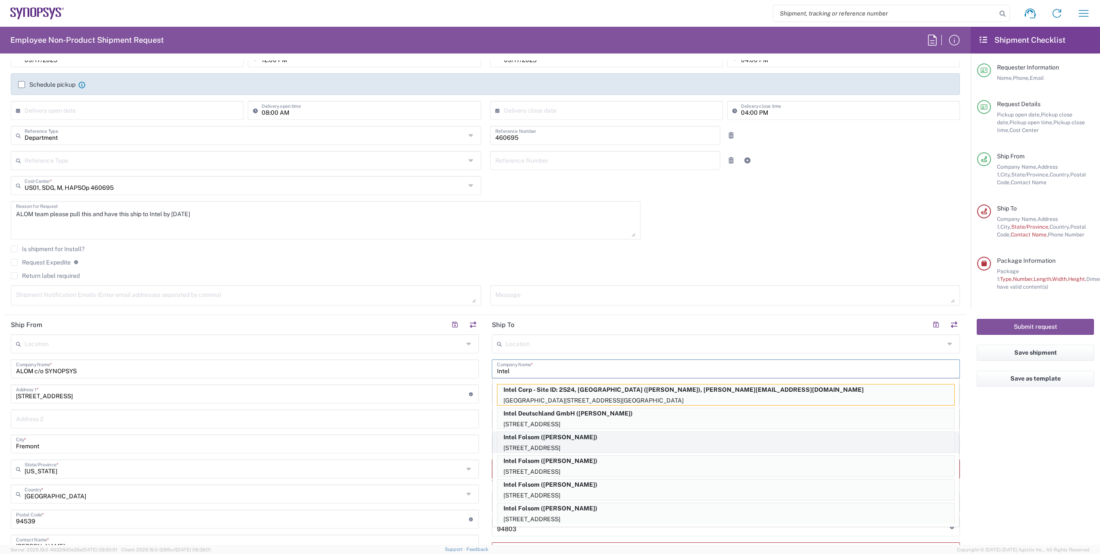
click at [595, 448] on p "[STREET_ADDRESS]" at bounding box center [726, 447] width 457 height 11
type input "Intel Folsom"
type input "[STREET_ADDRESS]"
type input "SACRAMENTO"
type input "Folsom"
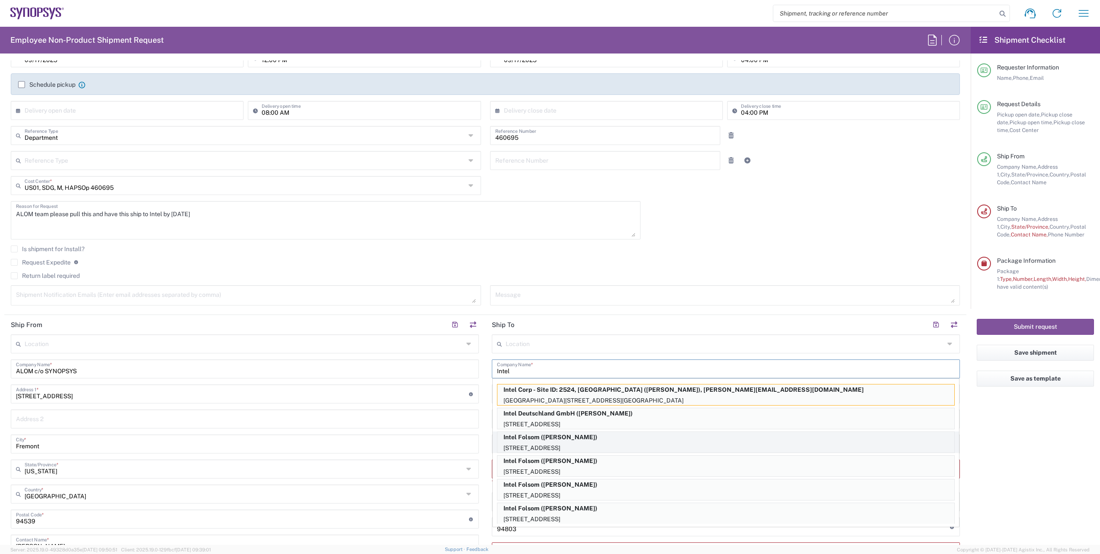
type input "[US_STATE]"
type input "95630-9599"
type input "[PERSON_NAME]"
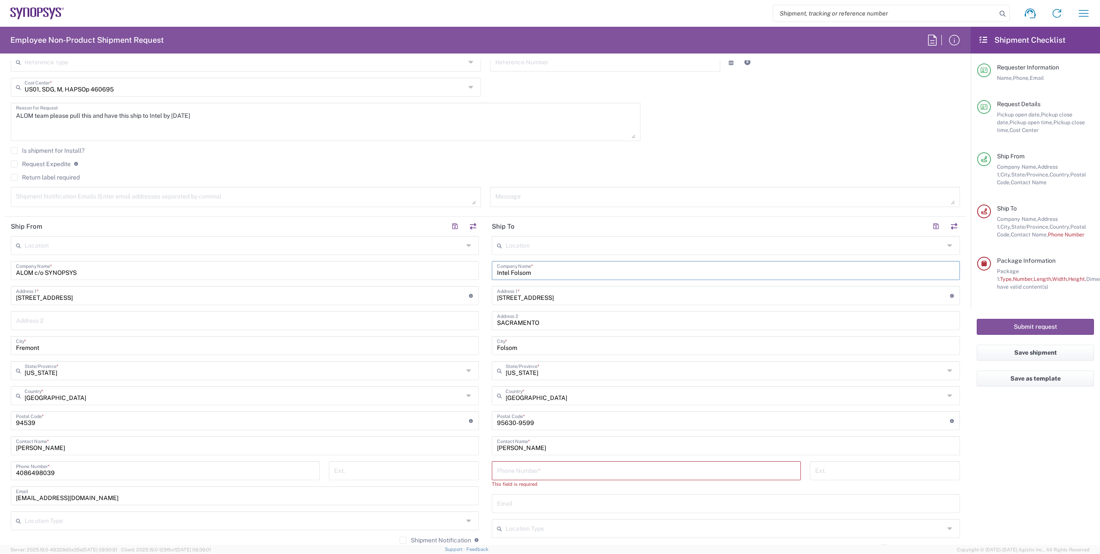
scroll to position [259, 0]
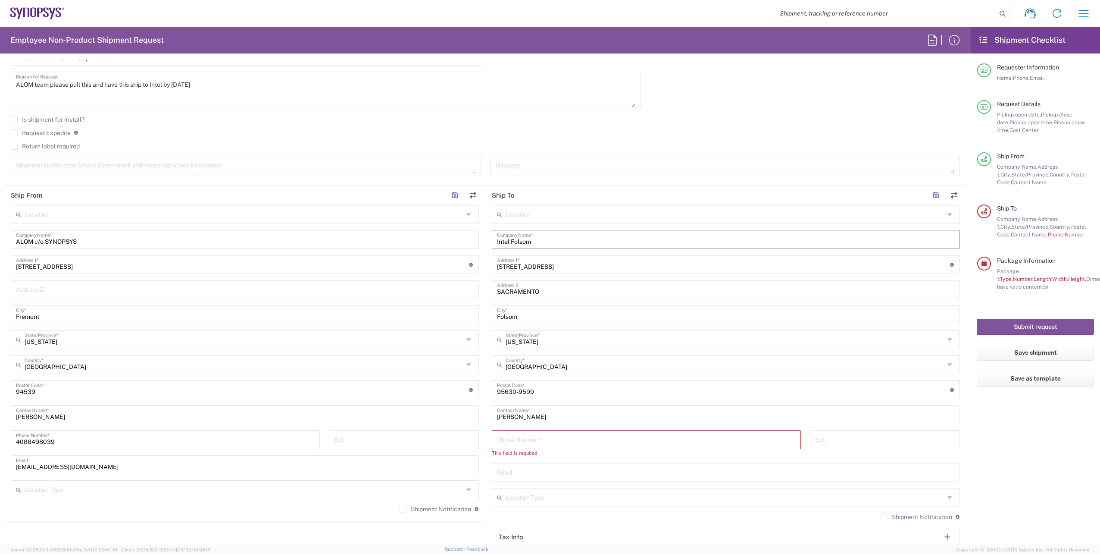
click at [522, 433] on input "tel" at bounding box center [646, 438] width 299 height 15
paste input "[PHONE_NUMBER]"
type input "[PHONE_NUMBER]"
click at [552, 470] on input "text" at bounding box center [726, 463] width 458 height 15
paste input "[PHONE_NUMBER]"
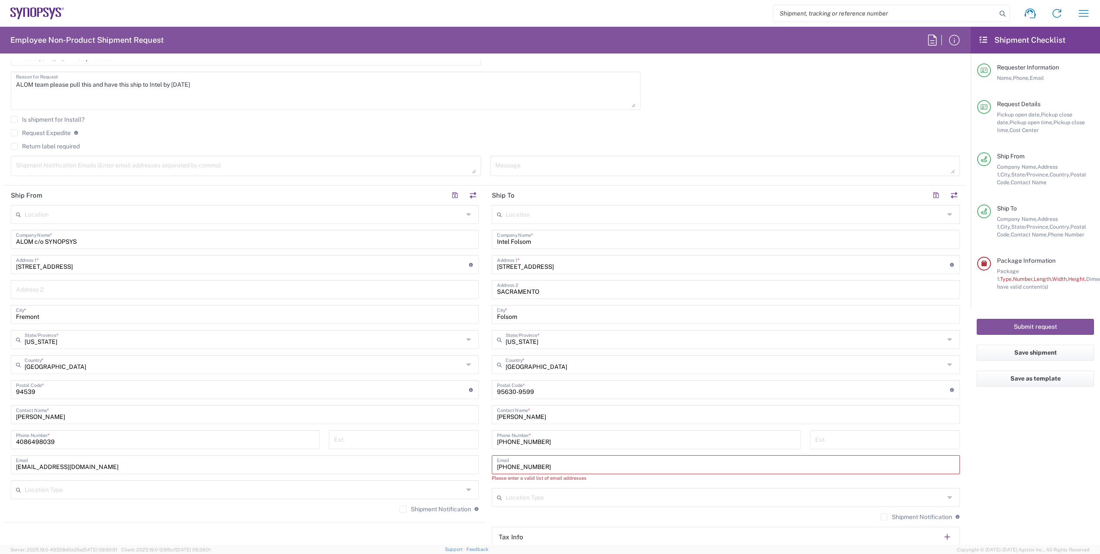
click at [560, 466] on input "[PHONE_NUMBER]" at bounding box center [726, 463] width 458 height 15
drag, startPoint x: 563, startPoint y: 466, endPoint x: 405, endPoint y: 467, distance: 157.4
click at [405, 467] on div "Ship From Location [GEOGRAPHIC_DATA] DE04 Agrate Brianza IT01 [GEOGRAPHIC_DATA]…" at bounding box center [485, 381] width 962 height 393
paste input "[PERSON_NAME][EMAIL_ADDRESS][PERSON_NAME][DOMAIN_NAME]"
type input "[PERSON_NAME][EMAIL_ADDRESS][PERSON_NAME][DOMAIN_NAME]"
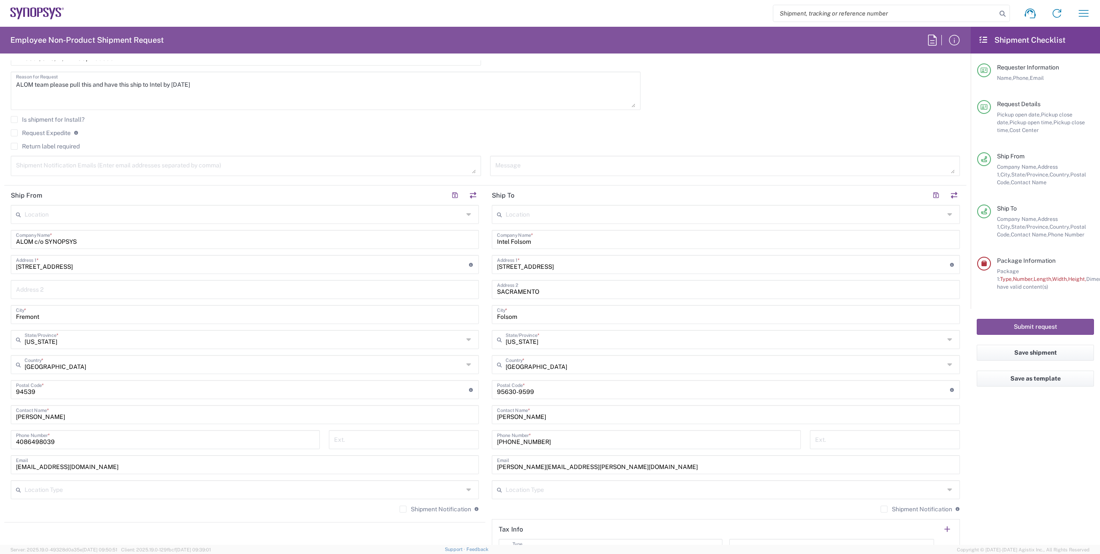
drag, startPoint x: 553, startPoint y: 418, endPoint x: 565, endPoint y: 417, distance: 11.7
click at [553, 418] on input "[PERSON_NAME]" at bounding box center [726, 413] width 458 height 15
drag, startPoint x: 574, startPoint y: 417, endPoint x: 229, endPoint y: 406, distance: 345.1
click at [229, 406] on div "Ship From Location [GEOGRAPHIC_DATA] DE04 Agrate Brianza IT01 [GEOGRAPHIC_DATA]…" at bounding box center [485, 377] width 962 height 385
paste input "[PERSON_NAME]"
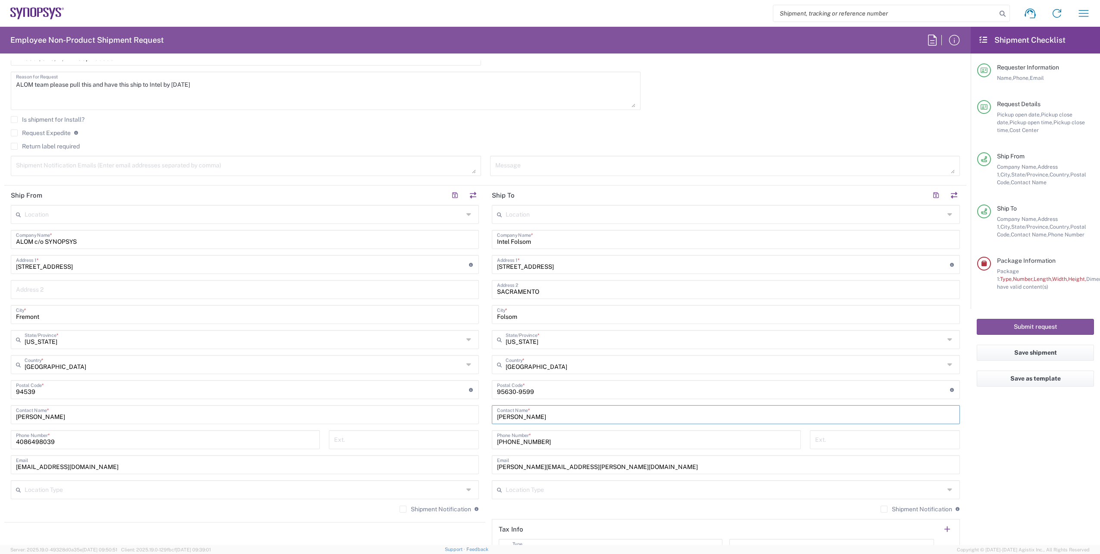
type input "[PERSON_NAME]"
drag, startPoint x: 563, startPoint y: 288, endPoint x: 256, endPoint y: 279, distance: 307.6
click at [256, 279] on div "Ship From Location [GEOGRAPHIC_DATA] DE04 Agrate Brianza IT01 [GEOGRAPHIC_DATA]…" at bounding box center [485, 377] width 962 height 385
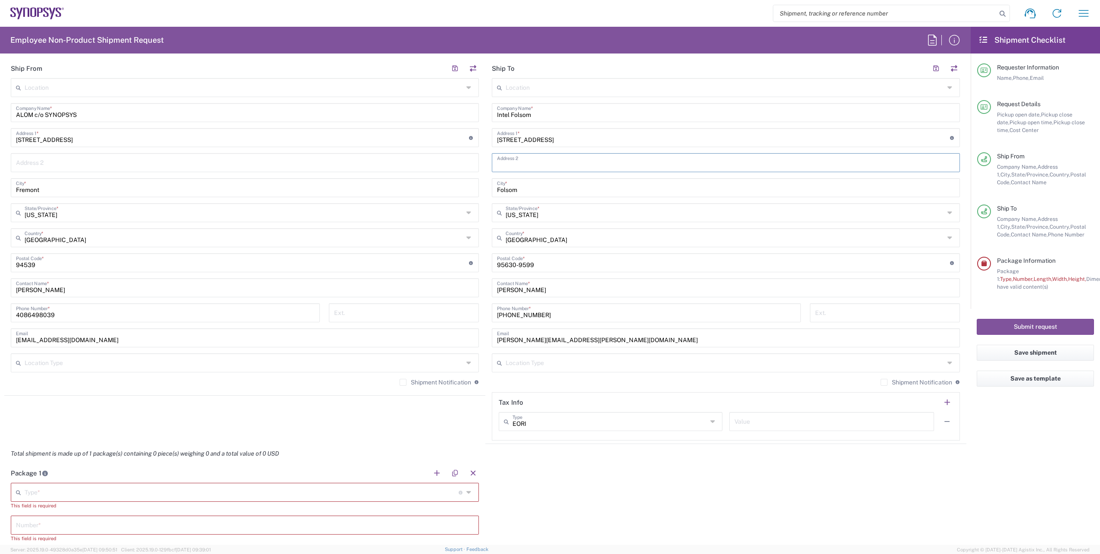
scroll to position [388, 0]
click at [72, 487] on input "text" at bounding box center [242, 488] width 434 height 15
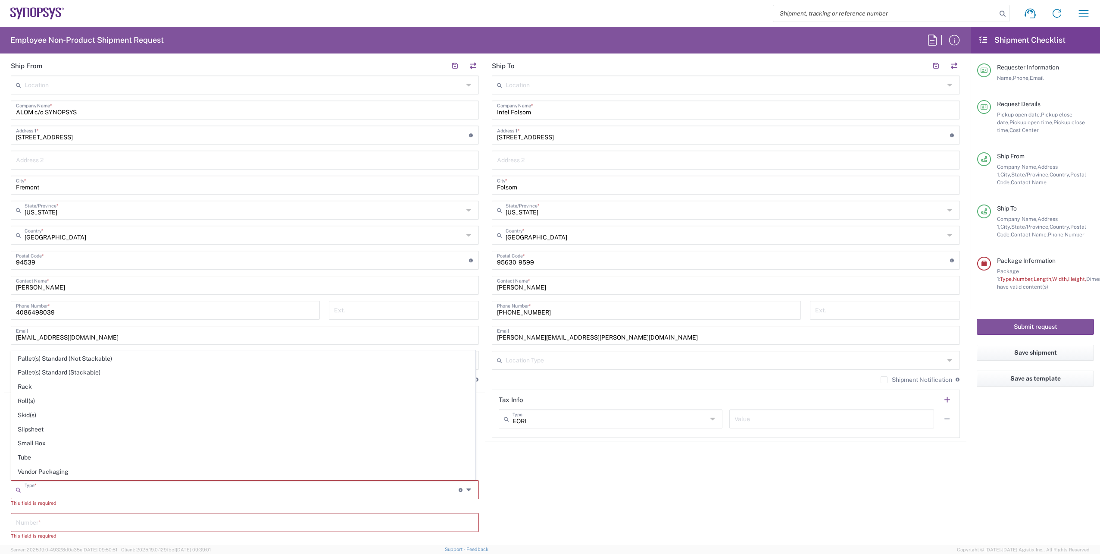
scroll to position [408, 0]
click at [60, 470] on span "Your Packaging" at bounding box center [244, 472] width 464 height 13
type input "Your Packaging"
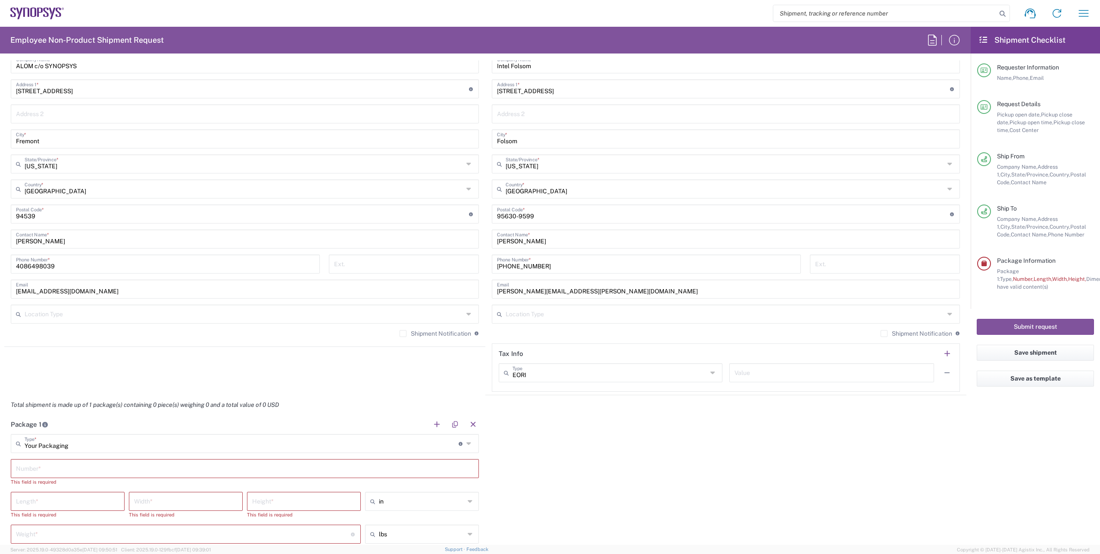
scroll to position [431, 0]
click at [54, 473] on input "text" at bounding box center [245, 470] width 458 height 15
type input "1"
click at [46, 498] on input "number" at bounding box center [67, 495] width 103 height 15
type input "24"
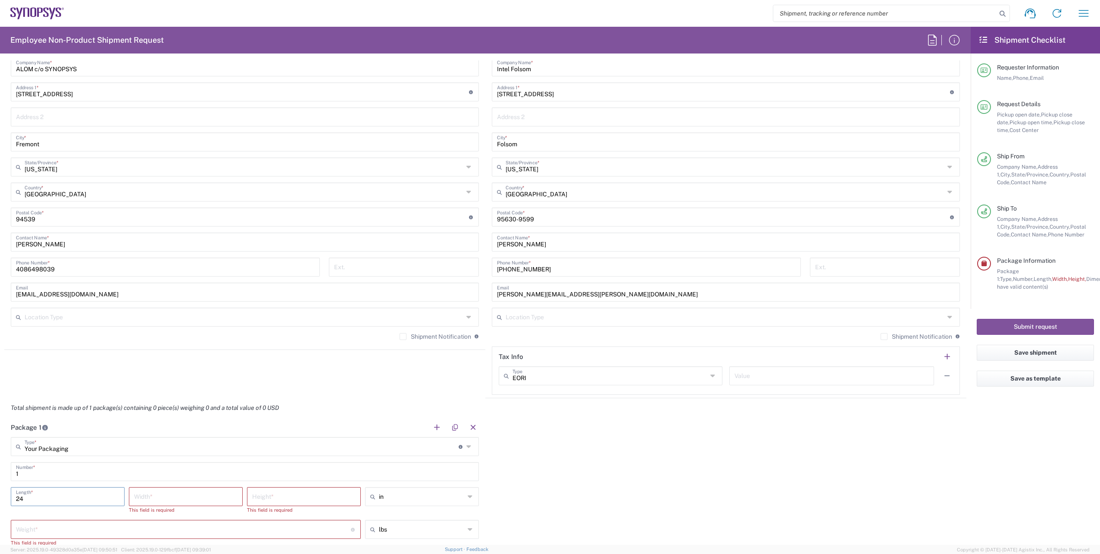
click at [166, 498] on input "number" at bounding box center [185, 495] width 103 height 15
type input "20"
click at [262, 497] on input "number" at bounding box center [303, 495] width 103 height 15
type input "14"
drag, startPoint x: 584, startPoint y: 481, endPoint x: 577, endPoint y: 477, distance: 8.3
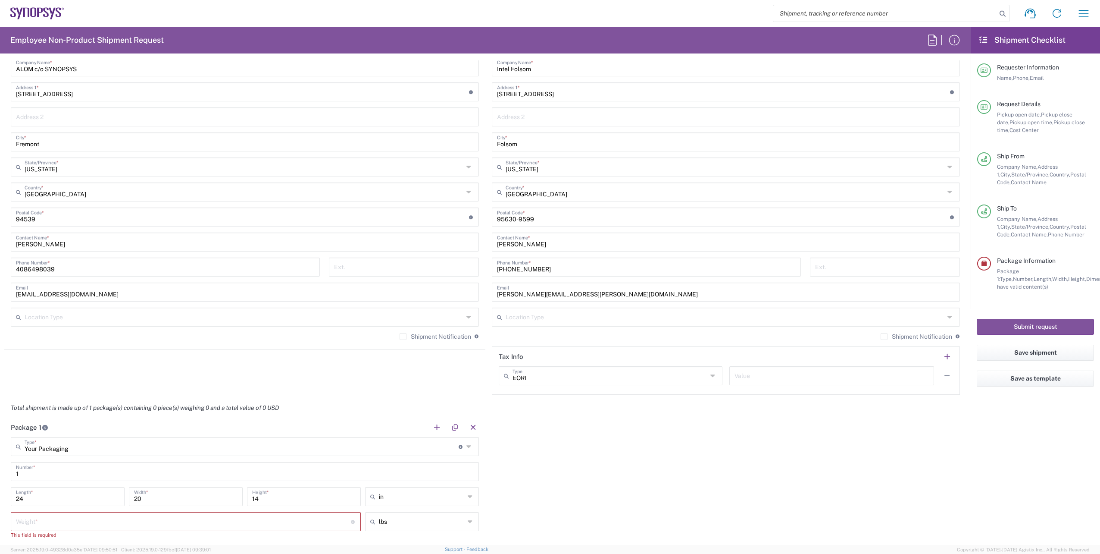
click at [584, 480] on div "Package 1 Your Packaging Type * Material used to package goods Bale(s) Basket(s…" at bounding box center [485, 501] width 962 height 169
click at [521, 508] on div "Package 1 Your Packaging Type * Material used to package goods Bale(s) Basket(s…" at bounding box center [485, 501] width 962 height 169
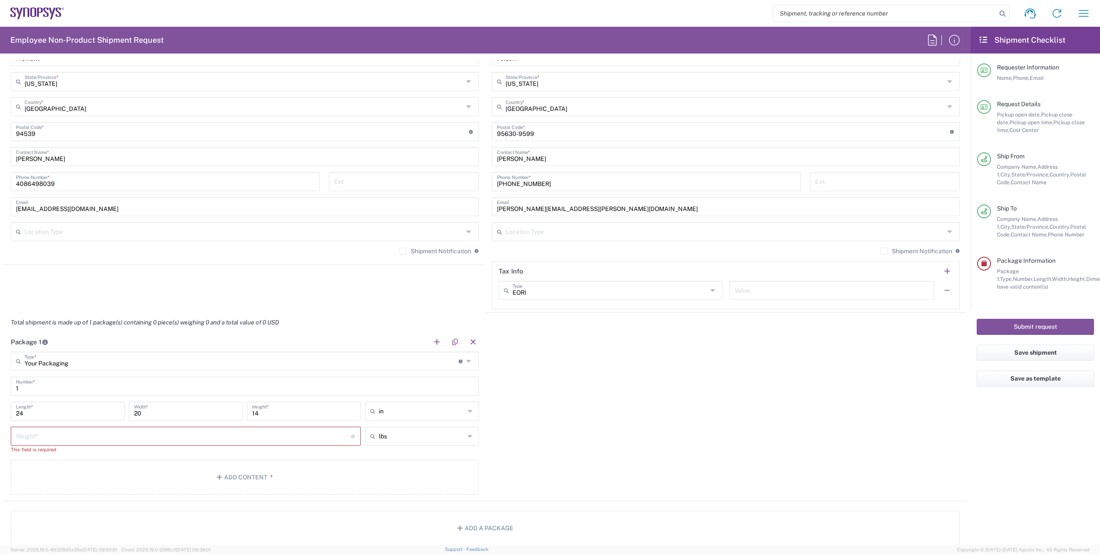
scroll to position [517, 0]
click at [100, 429] on input "number" at bounding box center [183, 434] width 335 height 15
type input "15"
click at [185, 457] on button "Add Content *" at bounding box center [245, 468] width 468 height 35
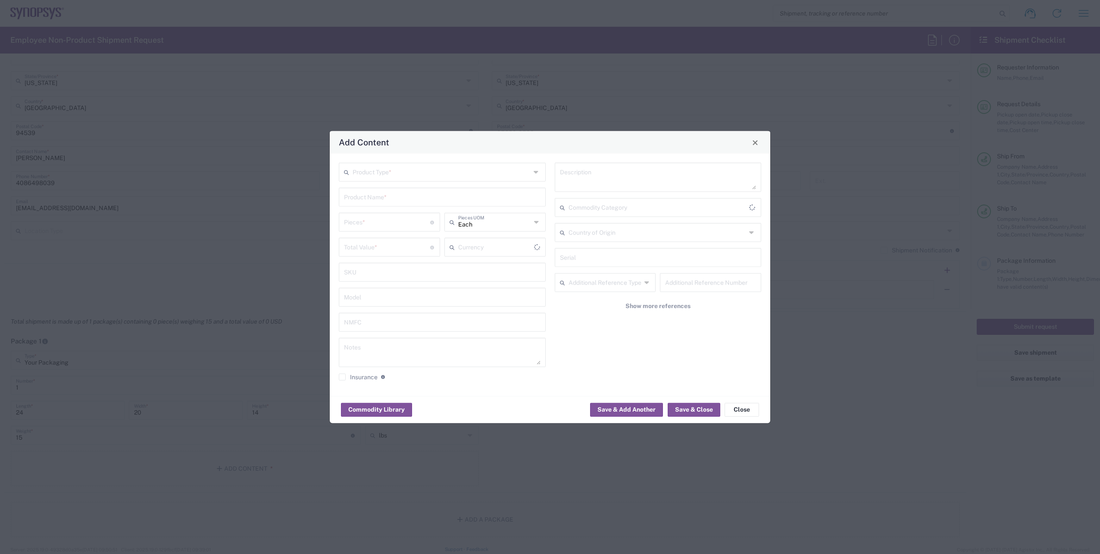
type input "US Dollar"
click at [415, 183] on div "Product Type * Product Name * Pieces * Number of pieces inside all the packages…" at bounding box center [443, 275] width 216 height 224
click at [422, 174] on input "text" at bounding box center [442, 171] width 178 height 15
click at [393, 205] on span "General Commodity" at bounding box center [442, 204] width 205 height 13
type input "General Commodity"
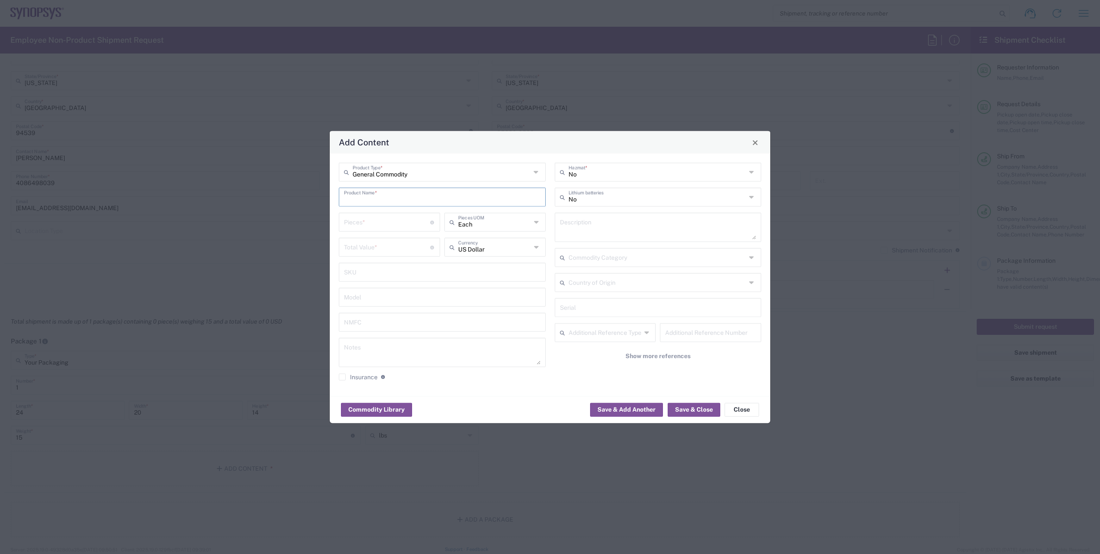
click at [367, 198] on input "text" at bounding box center [442, 196] width 197 height 15
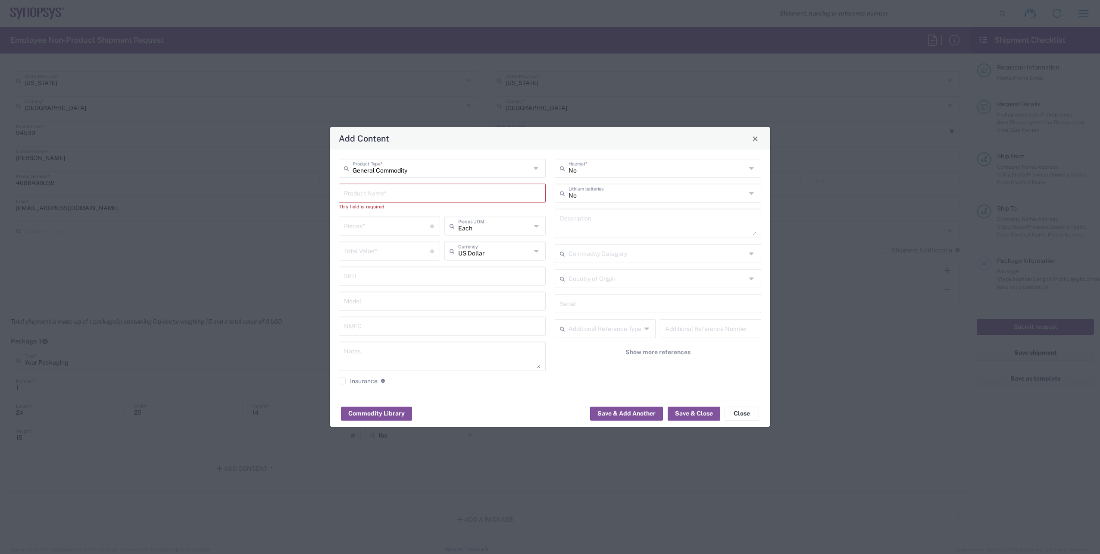
click at [386, 220] on input "number" at bounding box center [387, 225] width 86 height 15
click at [380, 195] on input "text" at bounding box center [442, 192] width 197 height 15
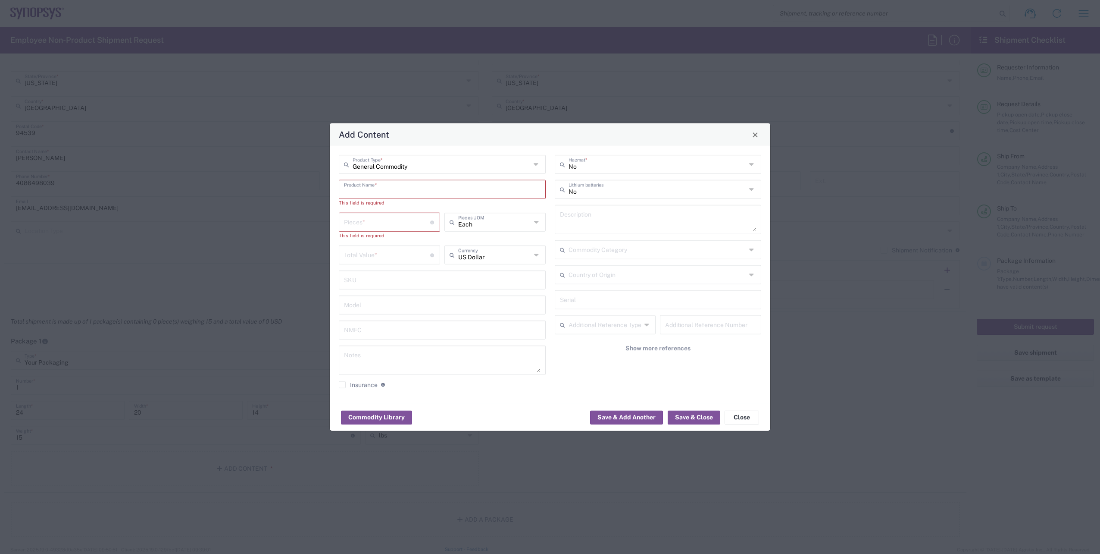
paste input "SH100003756"
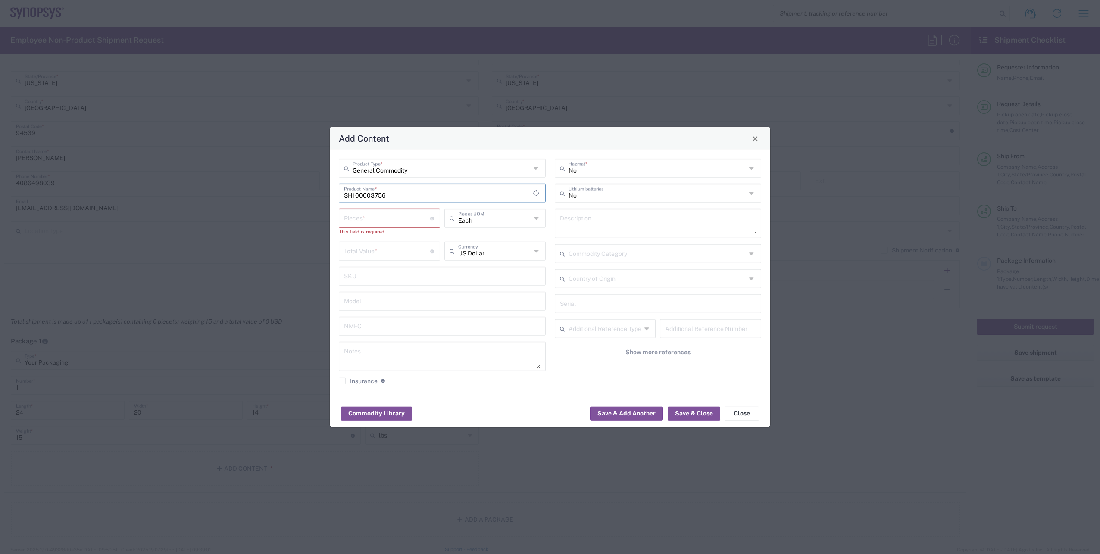
type input "SH100003756"
click at [370, 214] on input "number" at bounding box center [387, 217] width 86 height 15
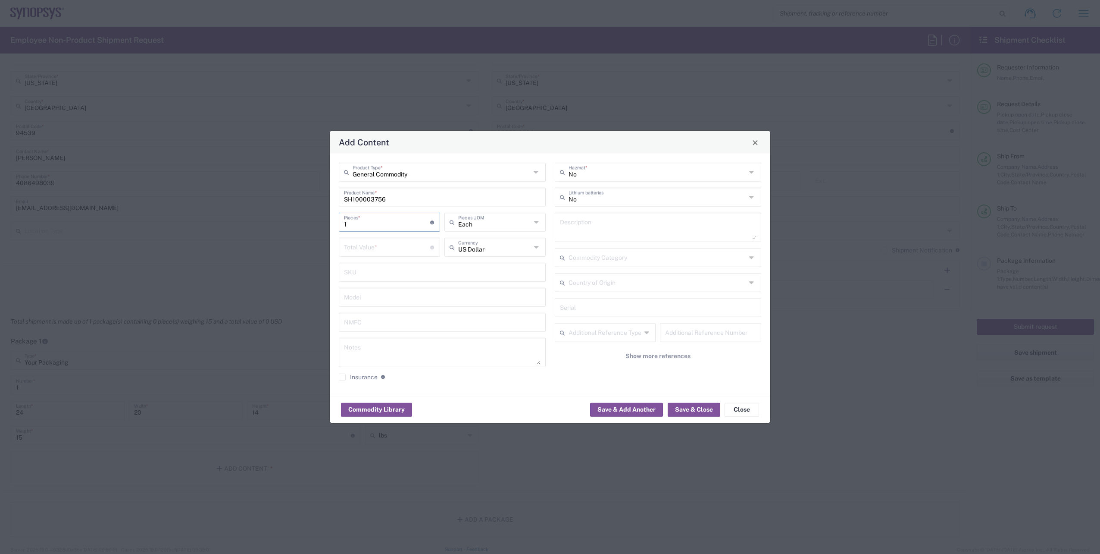
type input "1"
click at [367, 246] on input "number" at bounding box center [387, 246] width 86 height 15
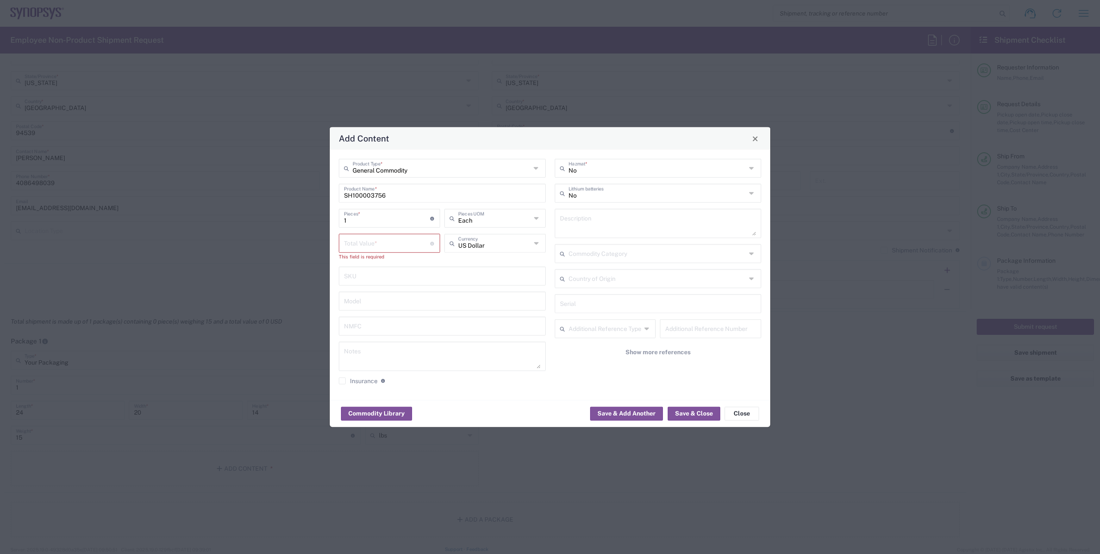
click at [358, 239] on input "number" at bounding box center [387, 242] width 86 height 15
paste input "114.85"
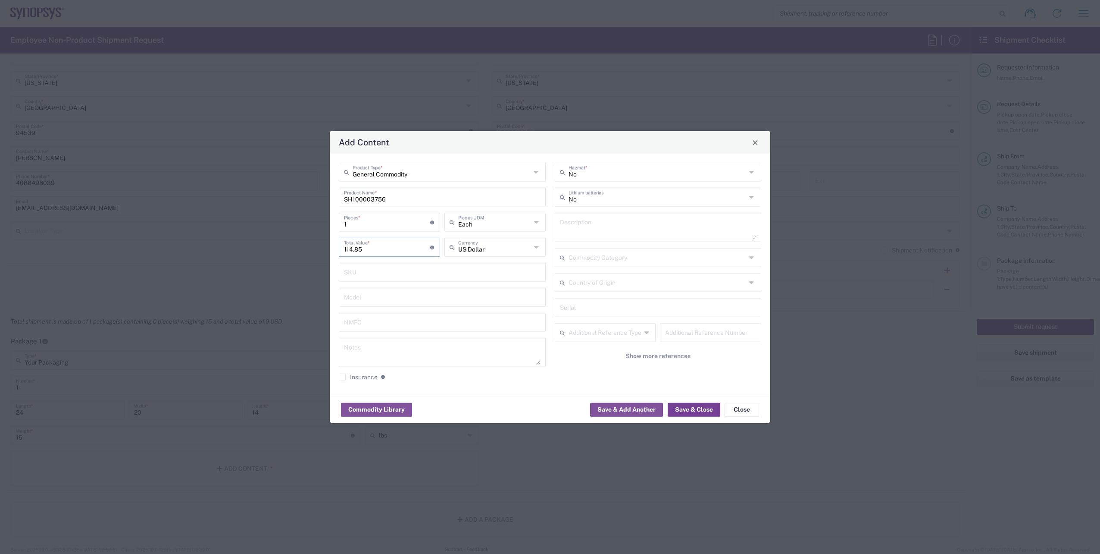
type input "114.85"
click at [698, 408] on button "Save & Close" at bounding box center [694, 409] width 53 height 14
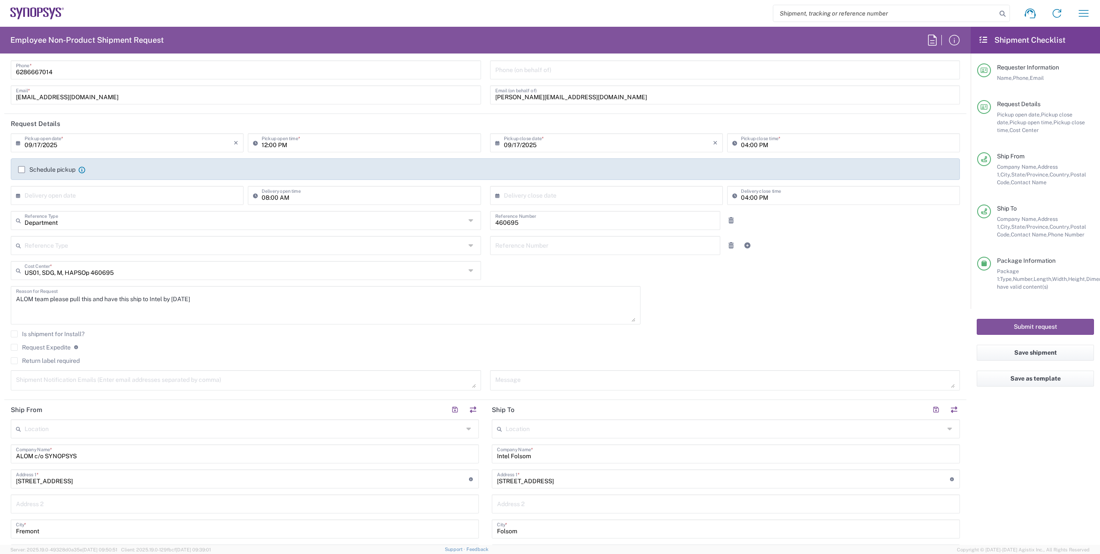
scroll to position [43, 0]
click at [232, 301] on textarea "ALOM team please pull this and have this ship to Intel by [DATE]" at bounding box center [326, 306] width 620 height 33
paste textarea "Replacement for Case 01906525"
click at [13, 315] on div "ALOM team please pull this and have this ship to Intel by [DATE] Replacement fo…" at bounding box center [326, 306] width 630 height 38
click at [16, 316] on textarea "ALOM team please pull this and have this ship to Intel by [DATE] Replacement fo…" at bounding box center [326, 306] width 620 height 33
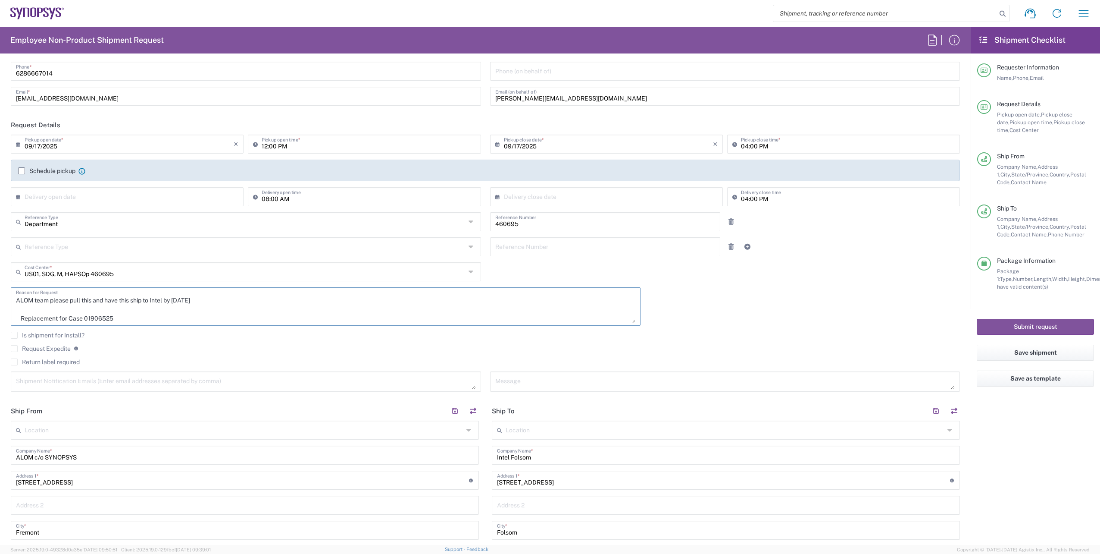
click at [116, 314] on textarea "ALOM team please pull this and have this ship to Intel by [DATE] -- Replacement…" at bounding box center [326, 306] width 620 height 33
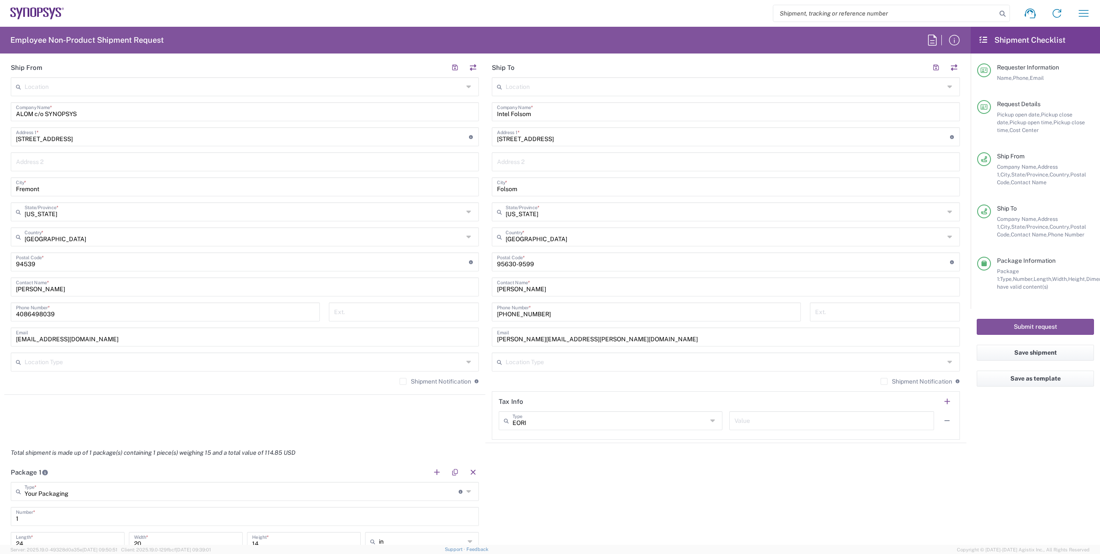
scroll to position [388, 0]
type textarea "ALOM team please pull this and have this ship to Intel by [DATE] -- Replacement…"
click at [1047, 353] on button "Save shipment" at bounding box center [1035, 353] width 117 height 16
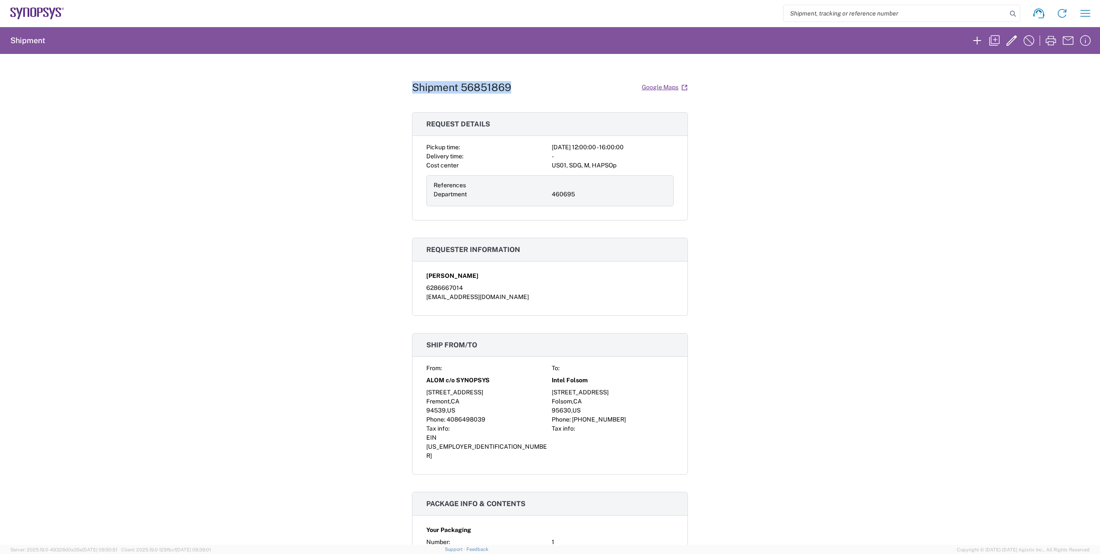
drag, startPoint x: 509, startPoint y: 88, endPoint x: 405, endPoint y: 88, distance: 104.4
click at [405, 88] on div "Shipment 56851869 Google Maps Request details Pickup time: [DATE] 12:00:00 - 16…" at bounding box center [550, 299] width 1100 height 491
copy h1 "Shipment 56851869"
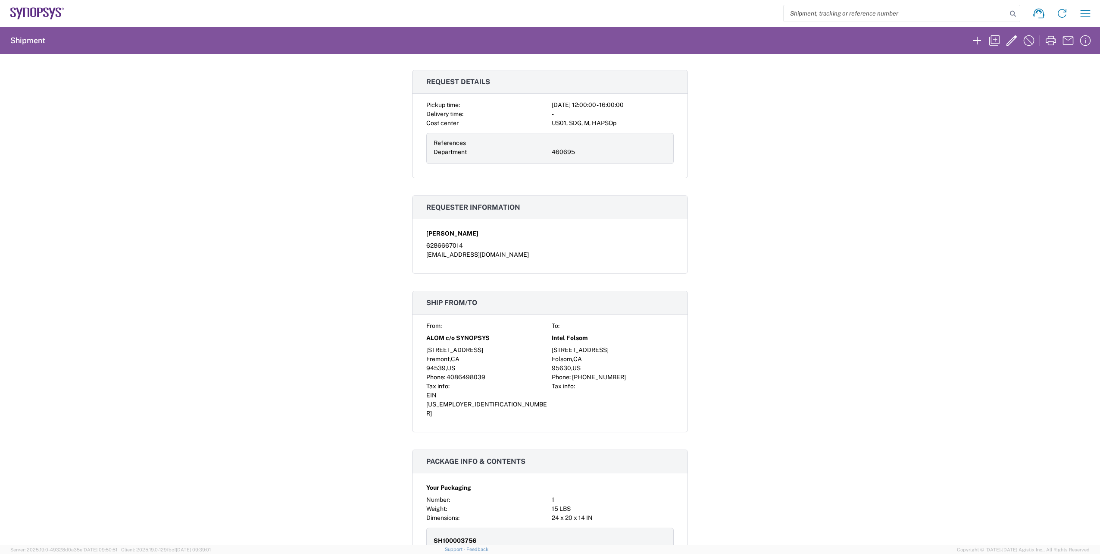
scroll to position [43, 0]
drag, startPoint x: 486, startPoint y: 518, endPoint x: 423, endPoint y: 518, distance: 62.5
click at [426, 527] on div "SH100003756 Pieces: 1 EA Total value: 114.85 USD SKU: Country of origin: HTS No…" at bounding box center [550, 563] width 248 height 73
copy span "SH100003756"
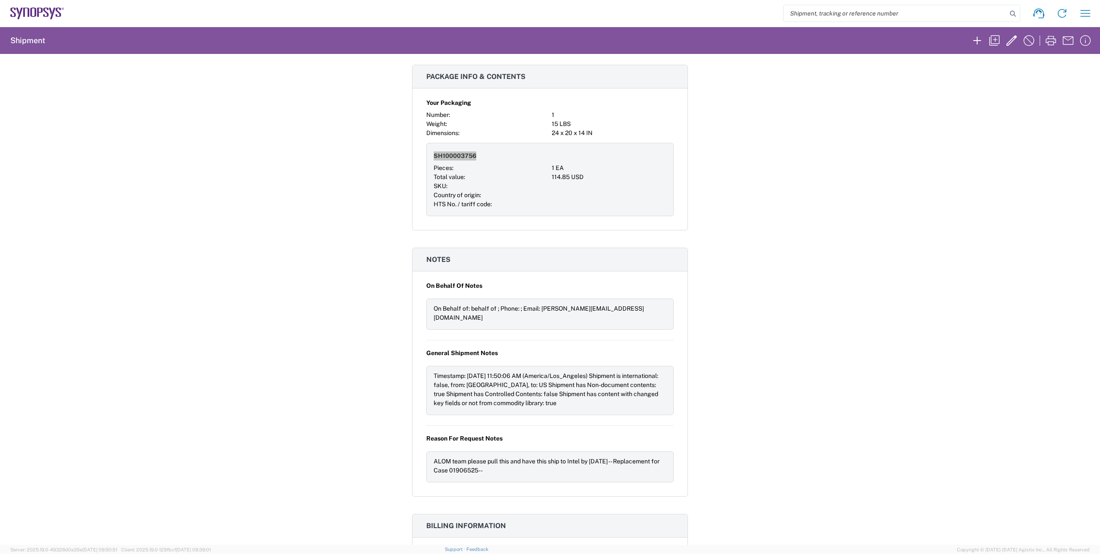
scroll to position [431, 0]
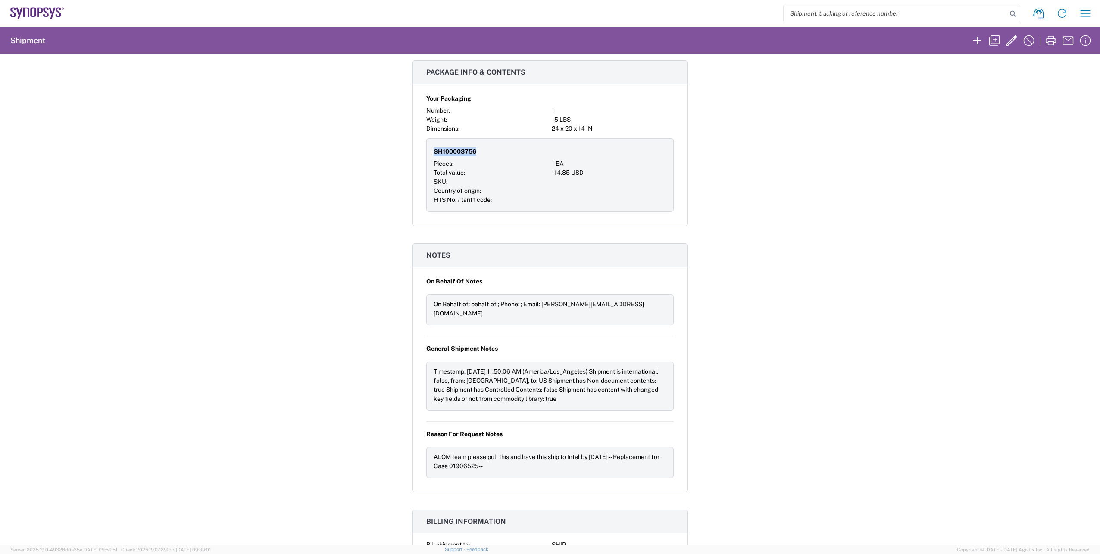
drag, startPoint x: 625, startPoint y: 427, endPoint x: 636, endPoint y: 439, distance: 15.6
click at [636, 452] on div "ALOM team please pull this and have this ship to Intel by [DATE] -- Replacement…" at bounding box center [550, 461] width 233 height 18
copy div "Replacement for Case 01906525--"
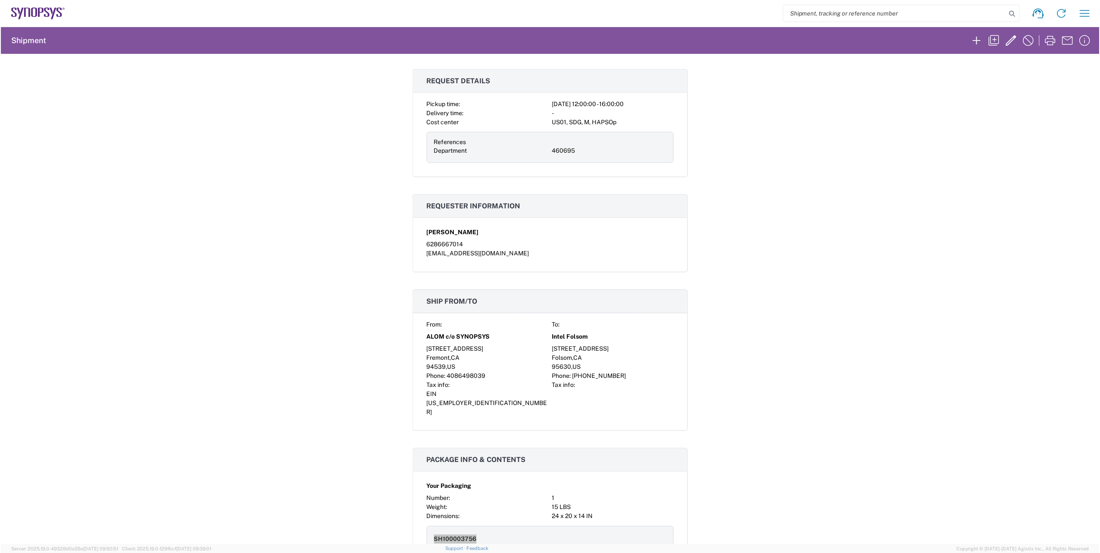
scroll to position [0, 0]
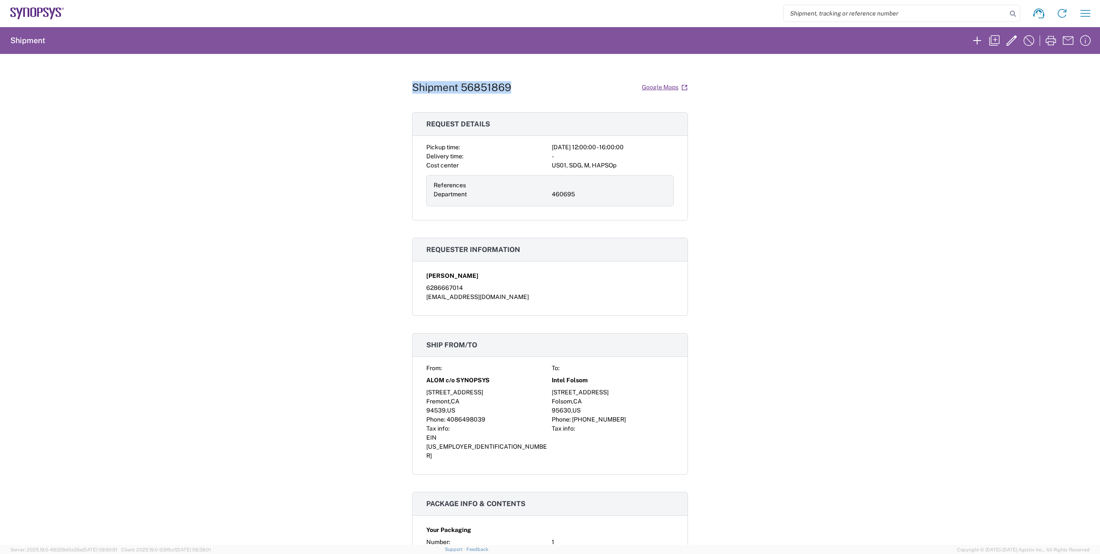
drag, startPoint x: 409, startPoint y: 87, endPoint x: 527, endPoint y: 90, distance: 118.6
click at [527, 90] on div "Shipment 56851869 Google Maps" at bounding box center [550, 87] width 276 height 15
copy h1 "Shipment 56851869"
